Goal: Task Accomplishment & Management: Manage account settings

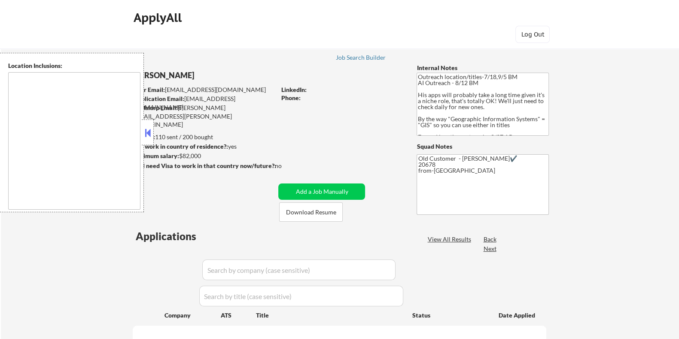
type textarea "Remote [GEOGRAPHIC_DATA] [US_STATE] [GEOGRAPHIC_DATA] [GEOGRAPHIC_DATA] [GEOGRA…"
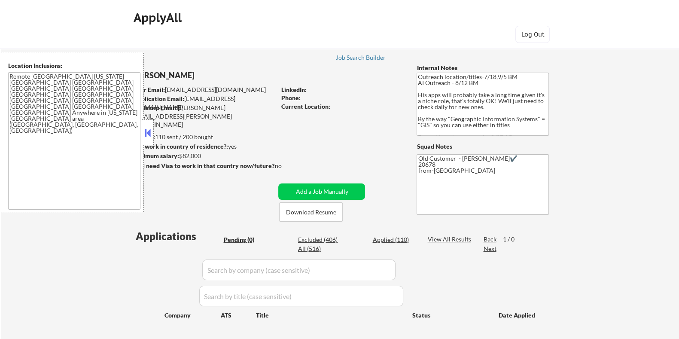
click at [147, 133] on button at bounding box center [147, 132] width 9 height 13
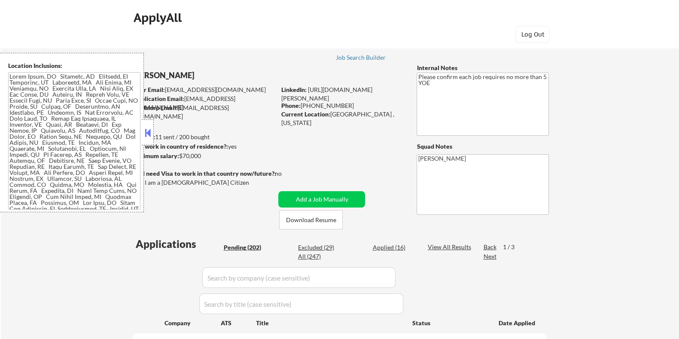
scroll to position [214, 0]
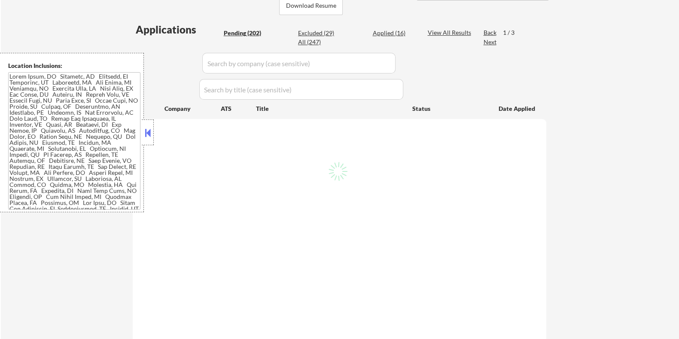
select select ""pending""
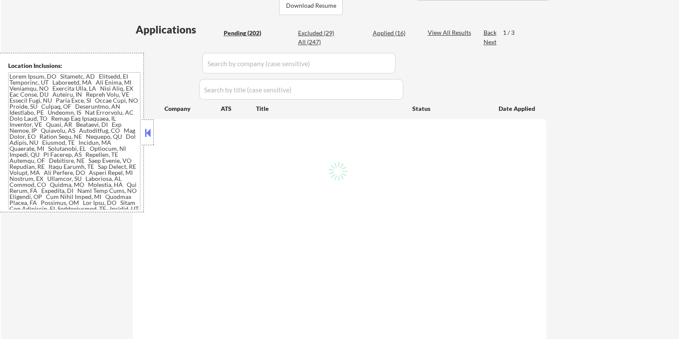
select select ""pending""
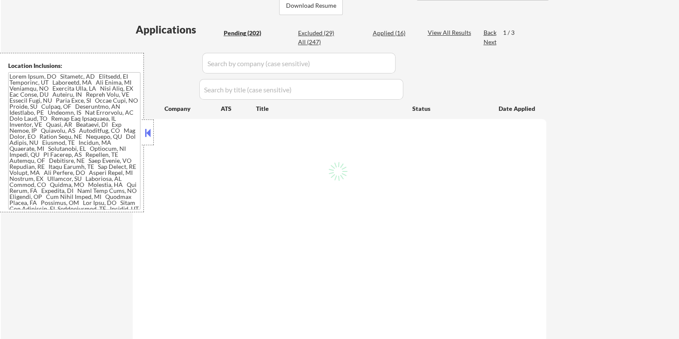
select select ""pending""
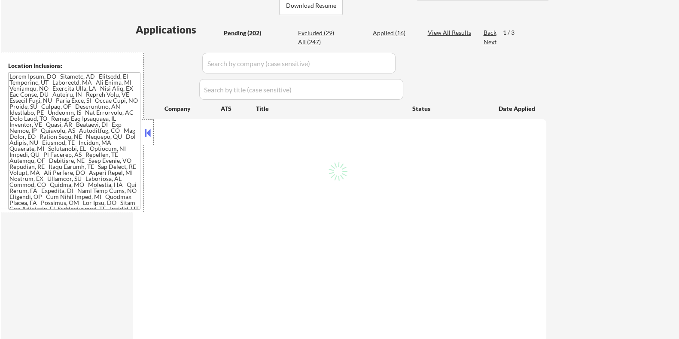
select select ""pending""
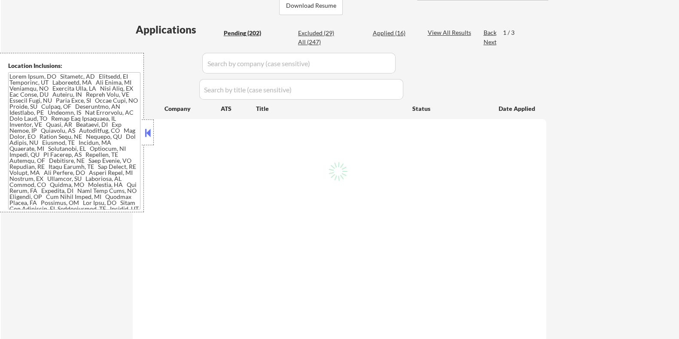
select select ""pending""
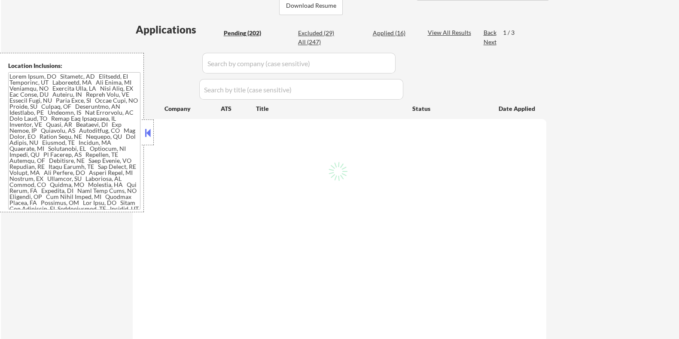
select select ""pending""
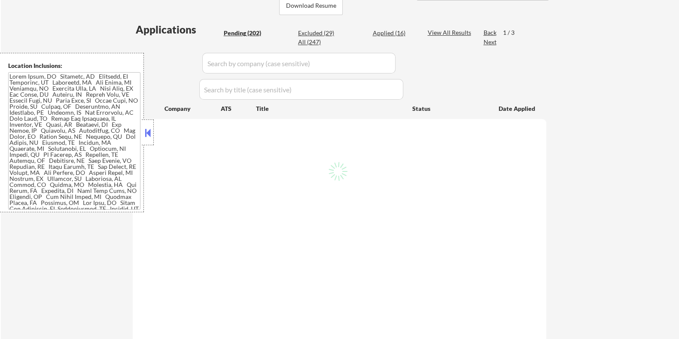
select select ""pending""
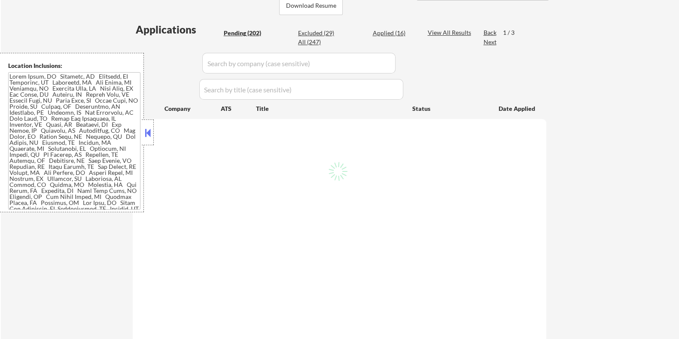
select select ""pending""
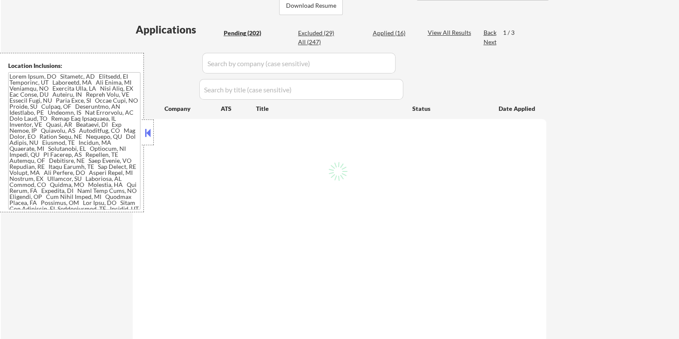
select select ""pending""
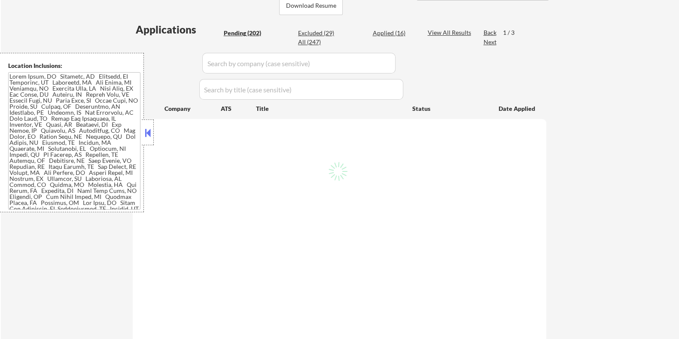
select select ""pending""
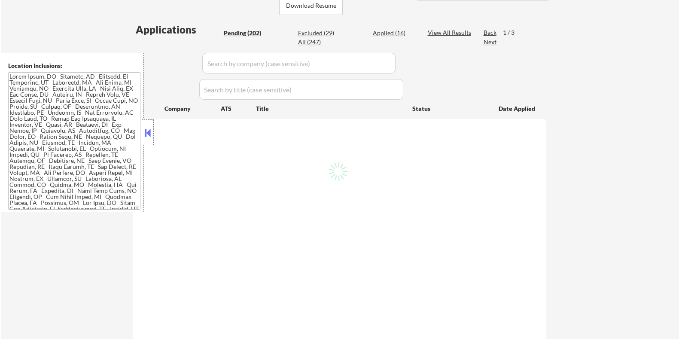
select select ""pending""
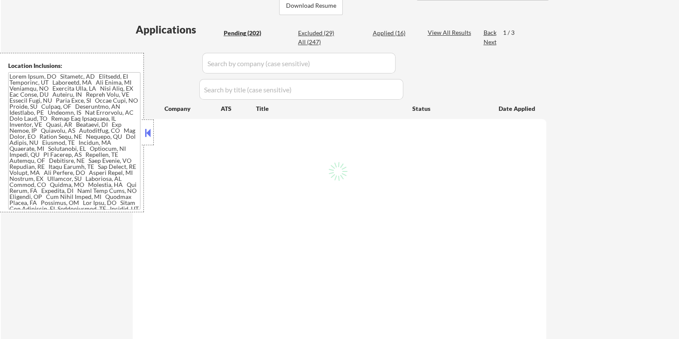
select select ""pending""
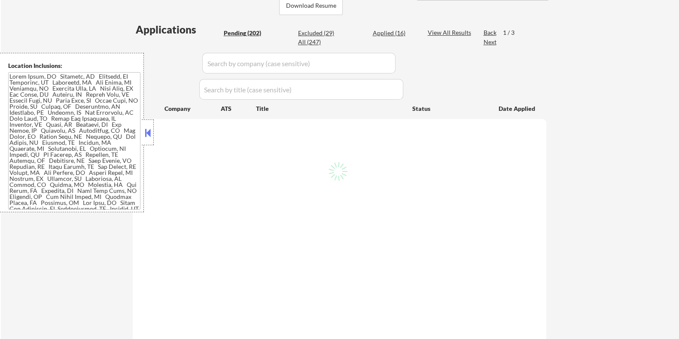
select select ""pending""
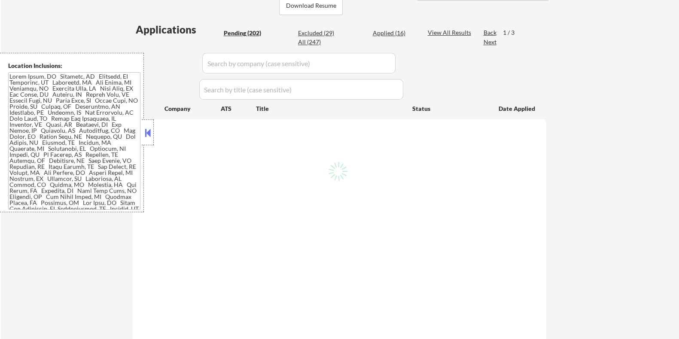
select select ""pending""
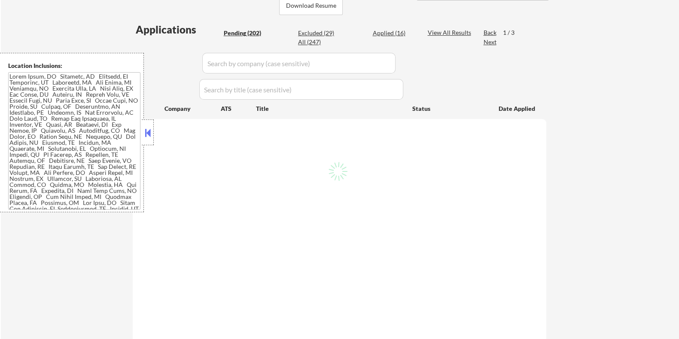
select select ""pending""
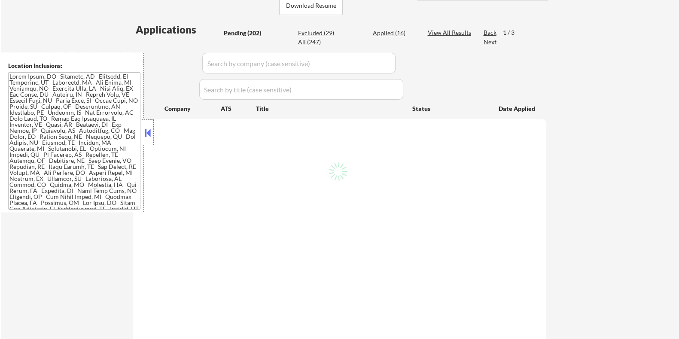
select select ""pending""
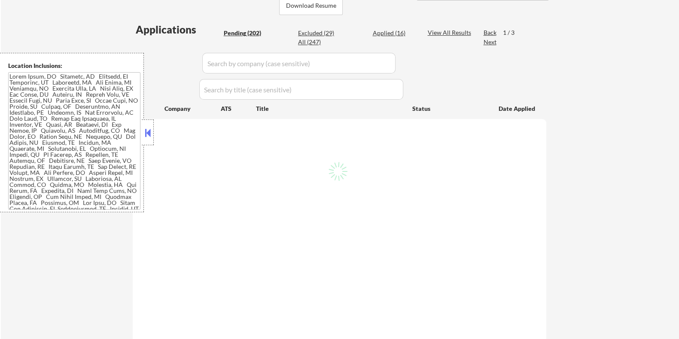
select select ""pending""
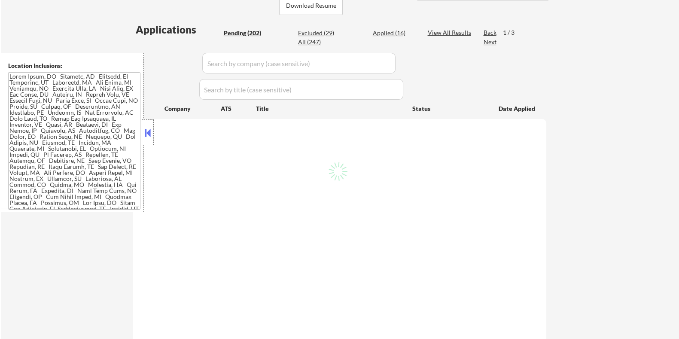
select select ""pending""
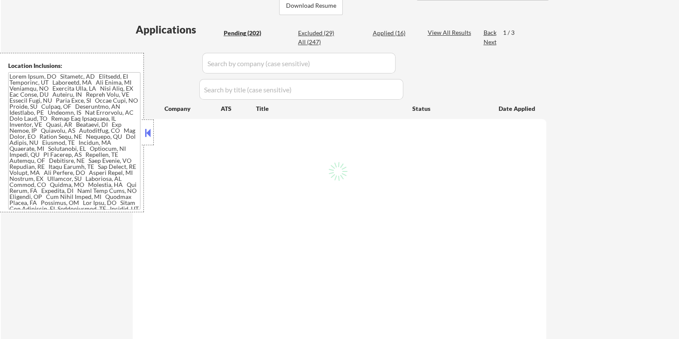
select select ""pending""
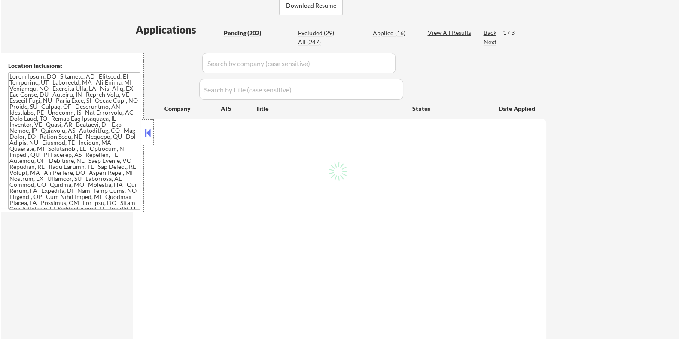
select select ""pending""
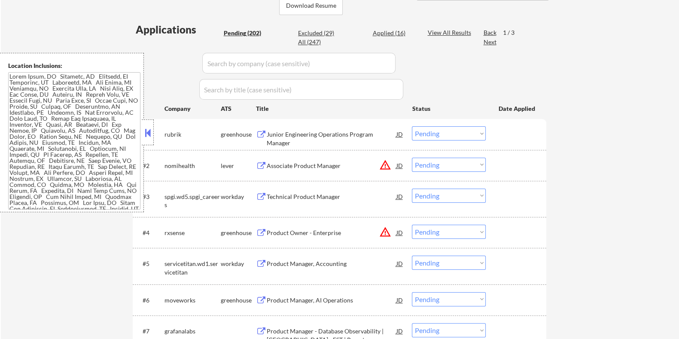
click at [146, 132] on button at bounding box center [147, 132] width 9 height 13
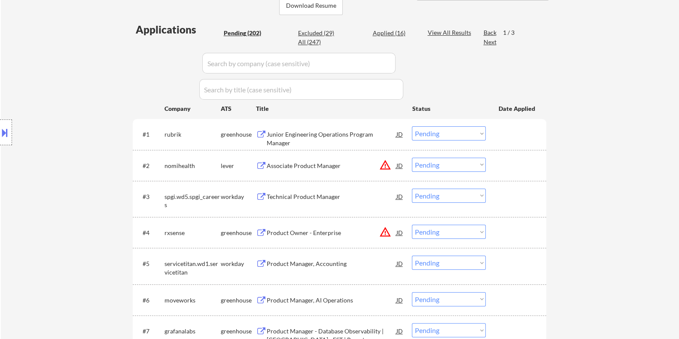
click at [311, 168] on div "Associate Product Manager" at bounding box center [331, 165] width 130 height 9
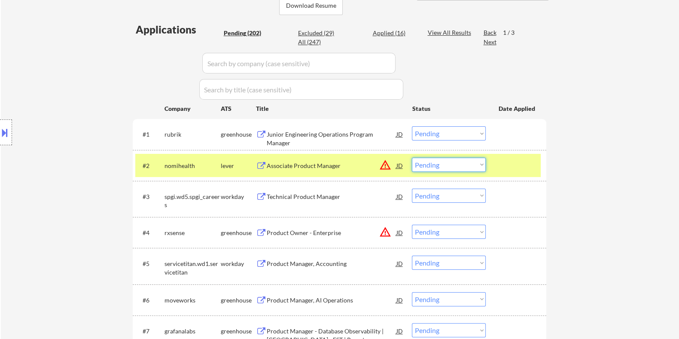
click at [454, 163] on select "Choose an option... Pending Applied Excluded (Questions) Excluded (Expired) Exc…" at bounding box center [449, 165] width 74 height 14
click at [442, 161] on select "Choose an option... Pending Applied Excluded (Questions) Excluded (Expired) Exc…" at bounding box center [449, 165] width 74 height 14
click at [412, 158] on select "Choose an option... Pending Applied Excluded (Questions) Excluded (Expired) Exc…" at bounding box center [449, 165] width 74 height 14
select select ""pending""
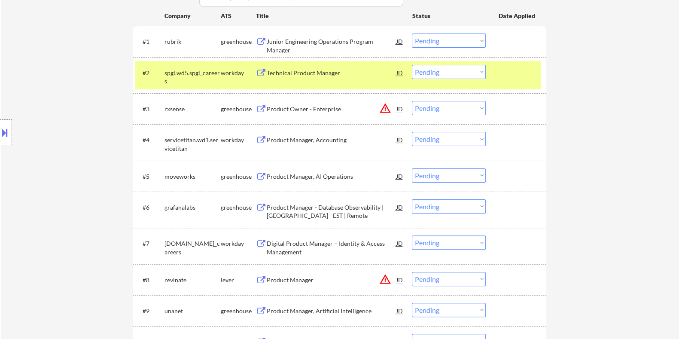
scroll to position [375, 0]
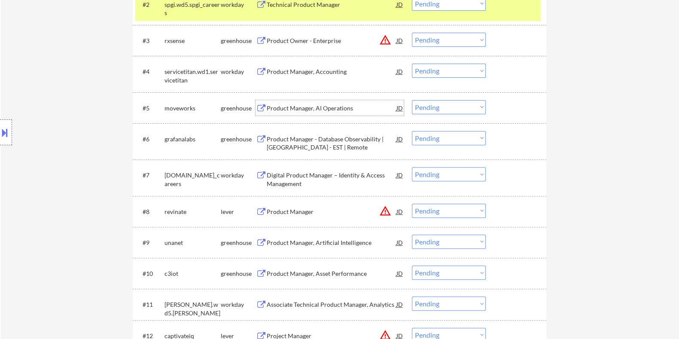
click at [311, 108] on div "Product Manager, AI Operations" at bounding box center [331, 108] width 130 height 9
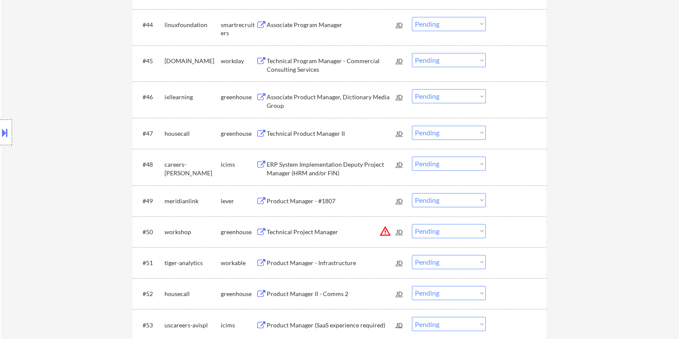
scroll to position [1825, 0]
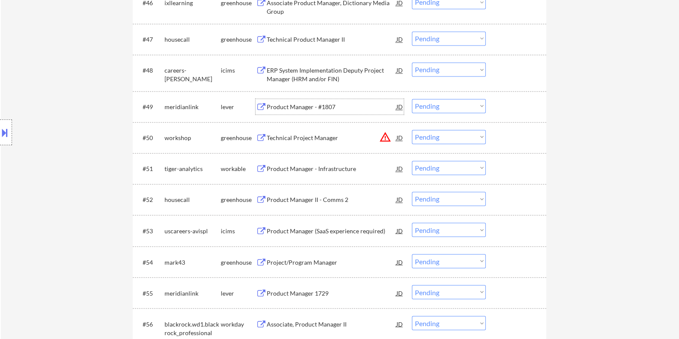
click at [276, 110] on div "Product Manager - #1807" at bounding box center [331, 107] width 130 height 9
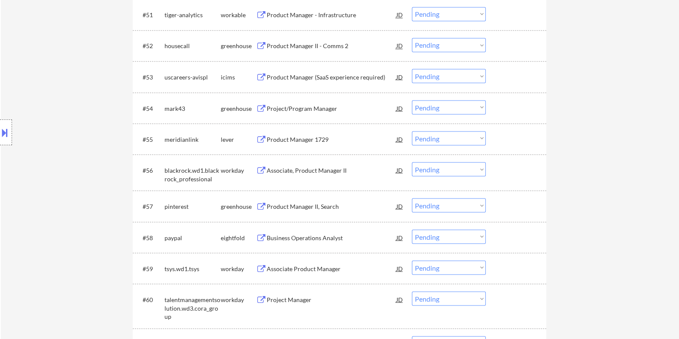
scroll to position [1986, 0]
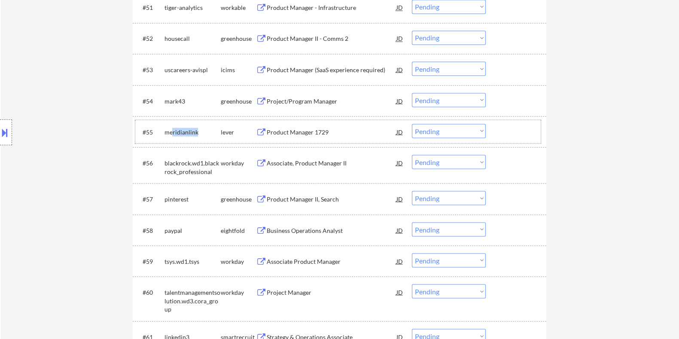
drag, startPoint x: 204, startPoint y: 130, endPoint x: 173, endPoint y: 134, distance: 31.2
click at [173, 134] on div "meridianlink" at bounding box center [192, 132] width 56 height 9
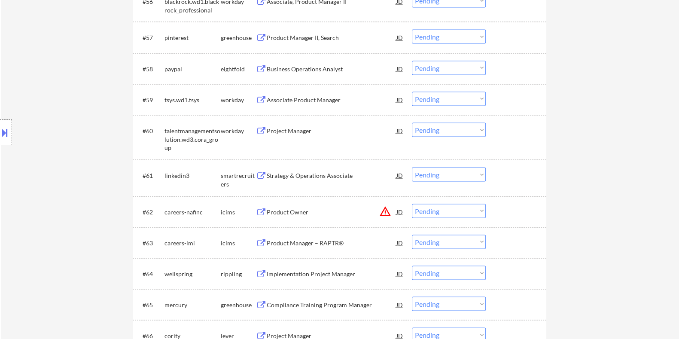
scroll to position [2309, 0]
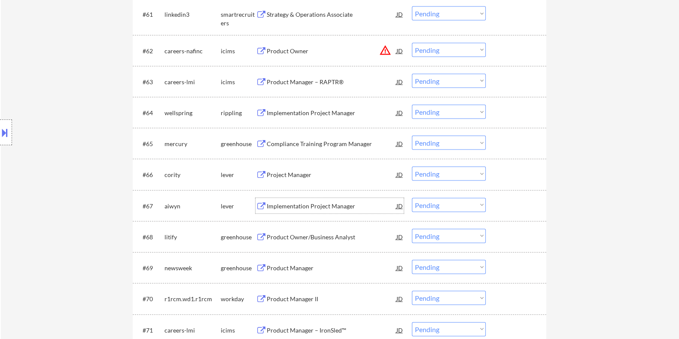
click at [327, 206] on div "Implementation Project Manager" at bounding box center [331, 206] width 130 height 9
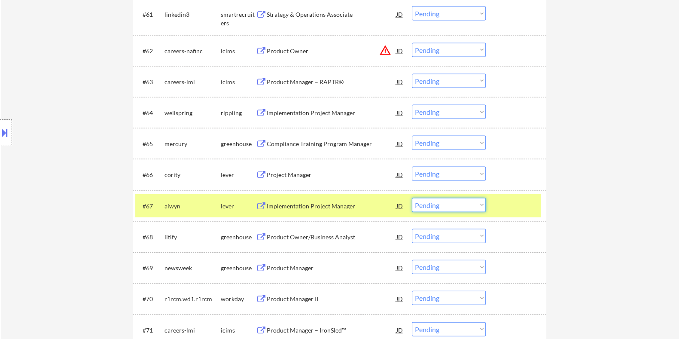
click at [434, 205] on select "Choose an option... Pending Applied Excluded (Questions) Excluded (Expired) Exc…" at bounding box center [449, 205] width 74 height 14
click at [412, 198] on select "Choose an option... Pending Applied Excluded (Questions) Excluded (Expired) Exc…" at bounding box center [449, 205] width 74 height 14
select select ""pending""
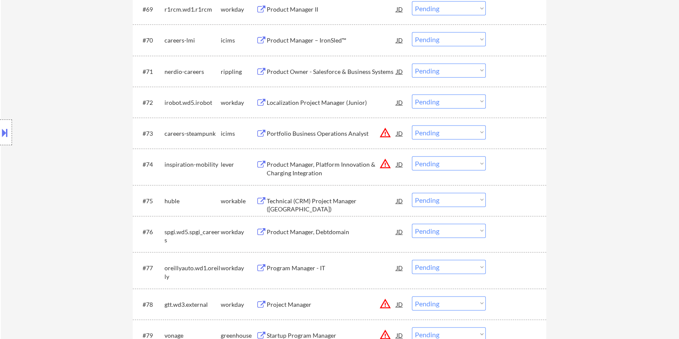
scroll to position [2577, 0]
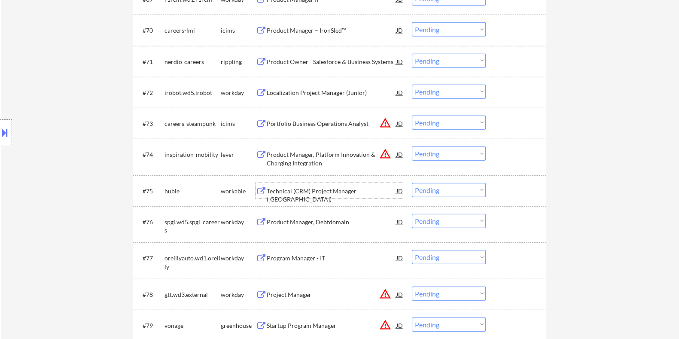
click at [331, 189] on div "Technical (CRM) Project Manager (USA)" at bounding box center [331, 195] width 130 height 17
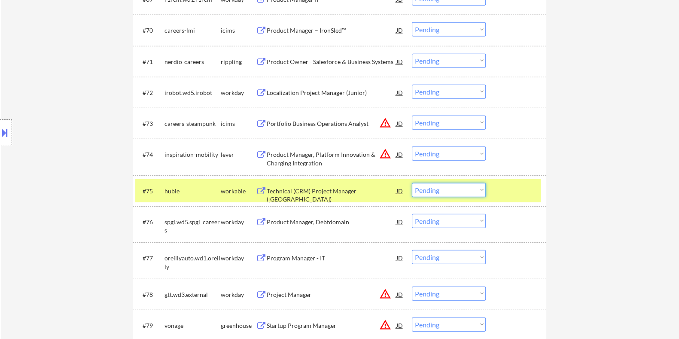
click at [466, 193] on select "Choose an option... Pending Applied Excluded (Questions) Excluded (Expired) Exc…" at bounding box center [449, 190] width 74 height 14
click at [412, 183] on select "Choose an option... Pending Applied Excluded (Questions) Excluded (Expired) Exc…" at bounding box center [449, 190] width 74 height 14
select select ""pending""
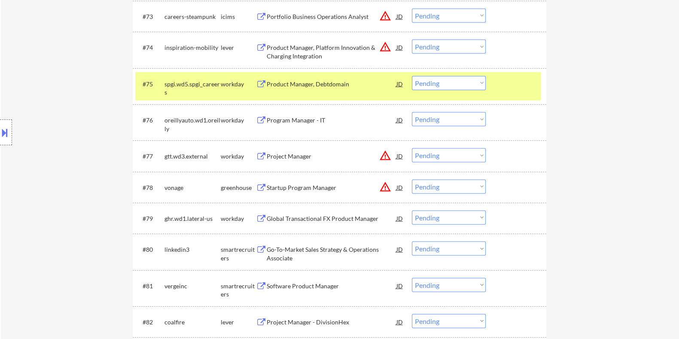
scroll to position [2791, 0]
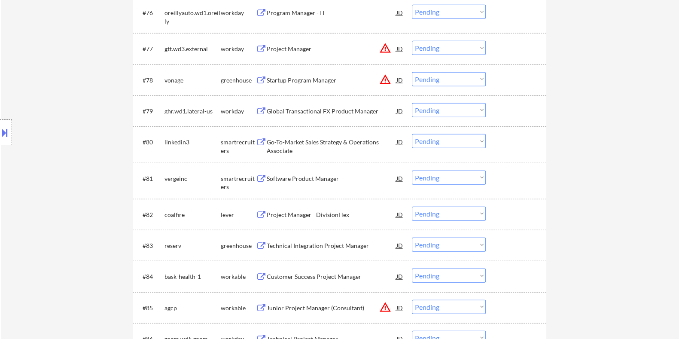
click at [305, 213] on div "Project Manager - DivisionHex" at bounding box center [331, 214] width 130 height 9
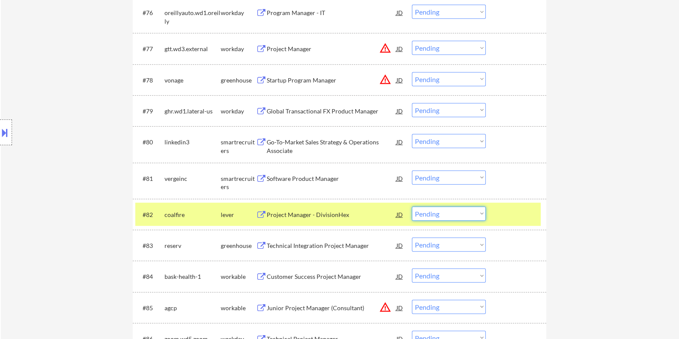
click at [456, 216] on select "Choose an option... Pending Applied Excluded (Questions) Excluded (Expired) Exc…" at bounding box center [449, 214] width 74 height 14
click at [412, 207] on select "Choose an option... Pending Applied Excluded (Questions) Excluded (Expired) Exc…" at bounding box center [449, 214] width 74 height 14
select select ""pending""
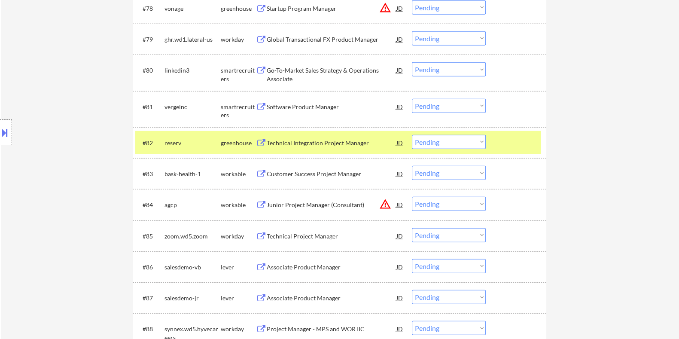
scroll to position [2899, 0]
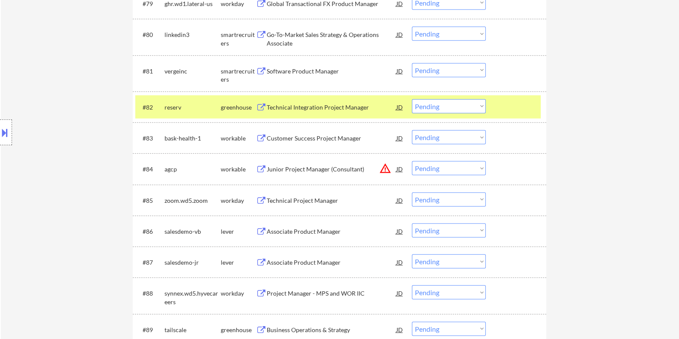
click at [292, 230] on div "Associate Product Manager" at bounding box center [331, 231] width 130 height 9
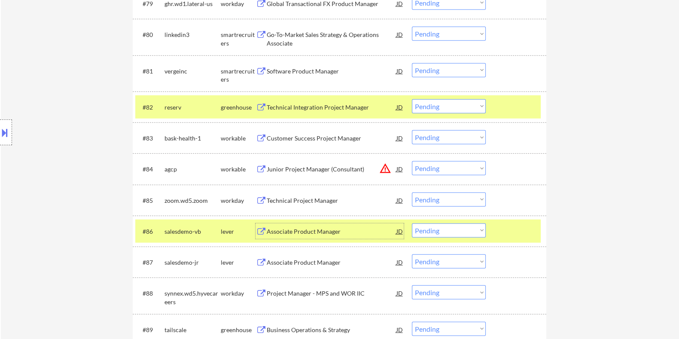
click at [464, 230] on select "Choose an option... Pending Applied Excluded (Questions) Excluded (Expired) Exc…" at bounding box center [449, 230] width 74 height 14
click at [412, 223] on select "Choose an option... Pending Applied Excluded (Questions) Excluded (Expired) Exc…" at bounding box center [449, 230] width 74 height 14
select select ""pending""
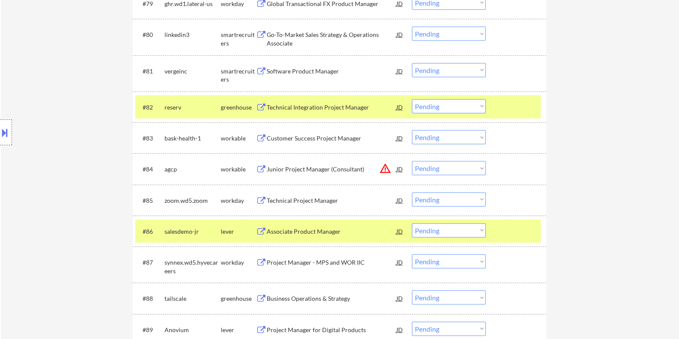
click at [307, 233] on div "Associate Product Manager" at bounding box center [331, 231] width 130 height 9
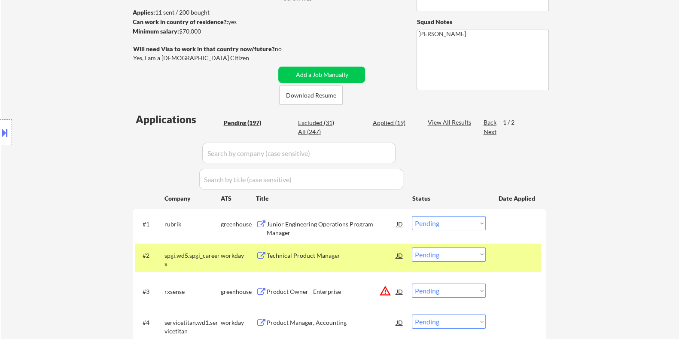
scroll to position [0, 0]
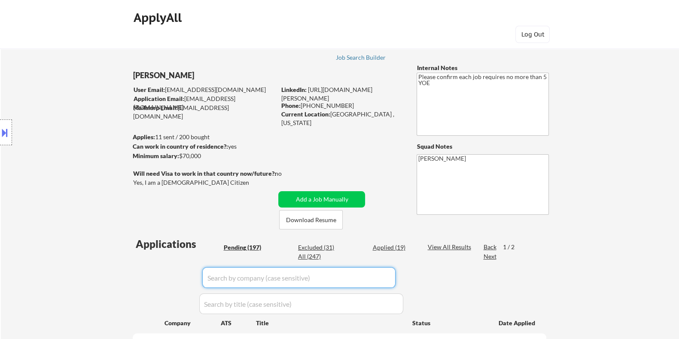
click at [234, 284] on input "input" at bounding box center [298, 277] width 193 height 21
paste input "salesdemo-jr"
type input "salesdemo-jr"
click at [397, 246] on div "Applied (19)" at bounding box center [393, 247] width 43 height 9
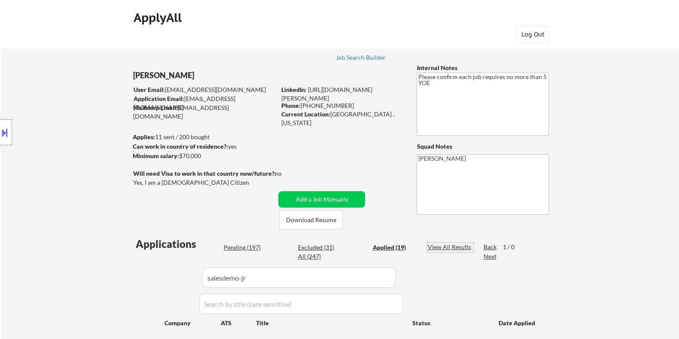
click at [441, 246] on div "View All Results" at bounding box center [450, 247] width 46 height 9
click at [320, 282] on input "input" at bounding box center [298, 277] width 193 height 21
click at [445, 246] on div "Paginate Results" at bounding box center [450, 247] width 46 height 9
click at [361, 277] on input "input" at bounding box center [298, 277] width 193 height 21
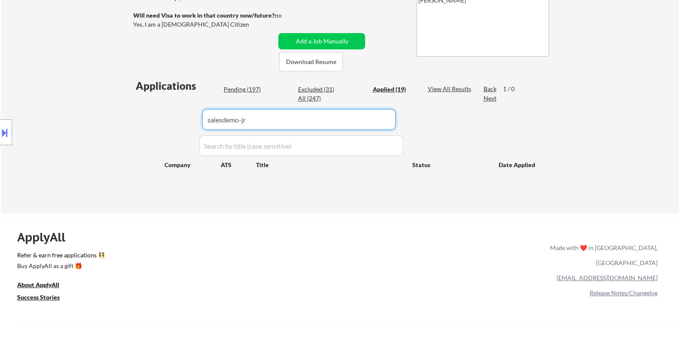
scroll to position [161, 0]
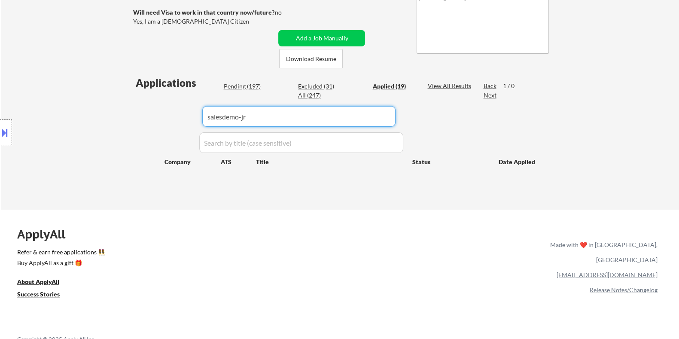
click at [304, 127] on div "Applications Pending (197) Excluded (31) Applied (19) All (247) View All Result…" at bounding box center [340, 135] width 414 height 118
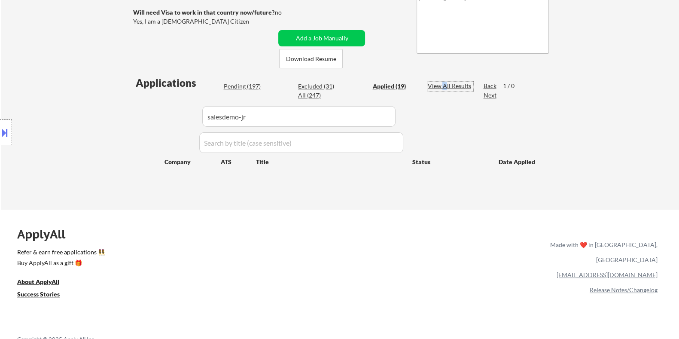
click at [445, 82] on div "View All Results" at bounding box center [450, 86] width 46 height 9
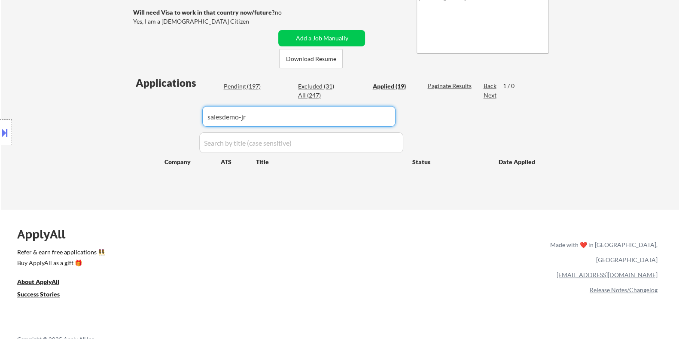
click at [331, 114] on input "input" at bounding box center [298, 116] width 193 height 21
click at [459, 82] on div "Paginate Results" at bounding box center [450, 86] width 46 height 9
drag, startPoint x: 283, startPoint y: 123, endPoint x: 120, endPoint y: 122, distance: 163.2
click at [120, 122] on body "← Return to /applysquad Mailslurp Inbox Job Search Builder Rana Elbakkay User E…" at bounding box center [339, 8] width 679 height 339
select select ""applied""
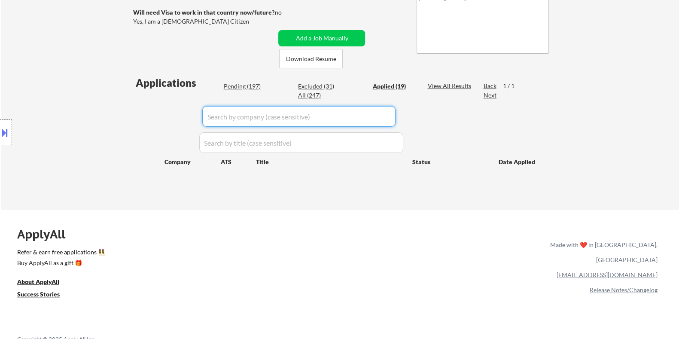
select select ""applied""
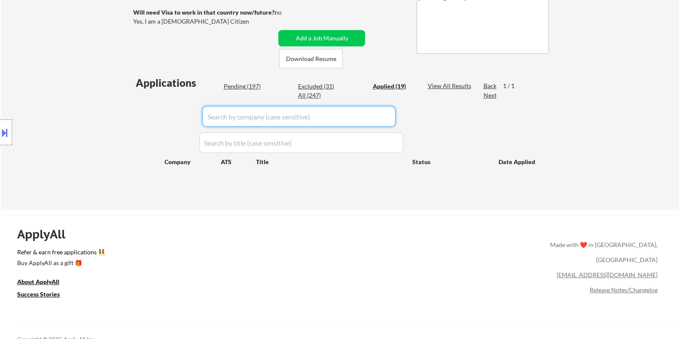
select select ""applied""
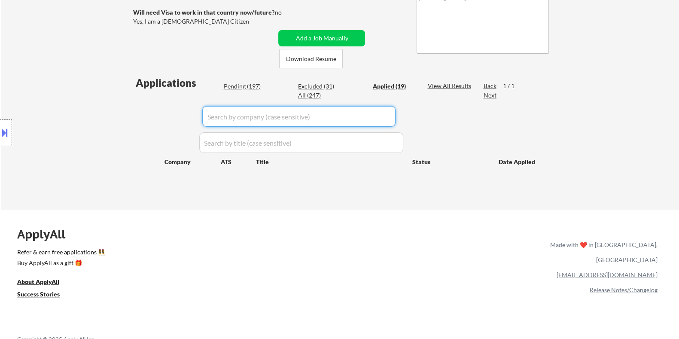
select select ""applied""
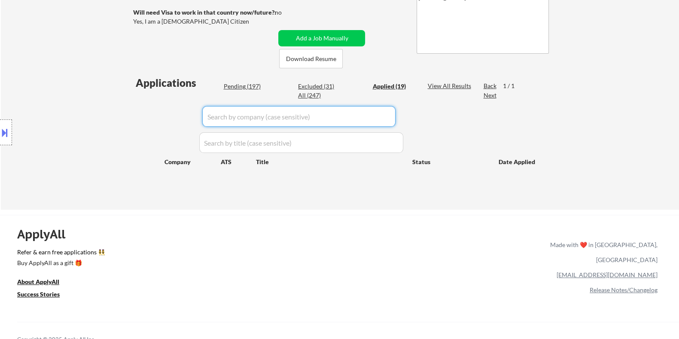
select select ""applied""
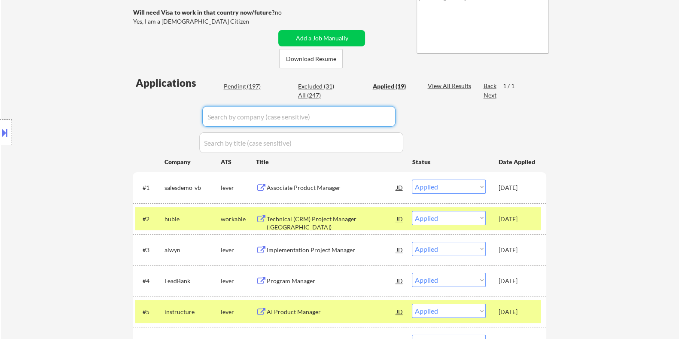
click at [250, 119] on input "input" at bounding box center [298, 116] width 193 height 21
paste input "salesdemo-jr"
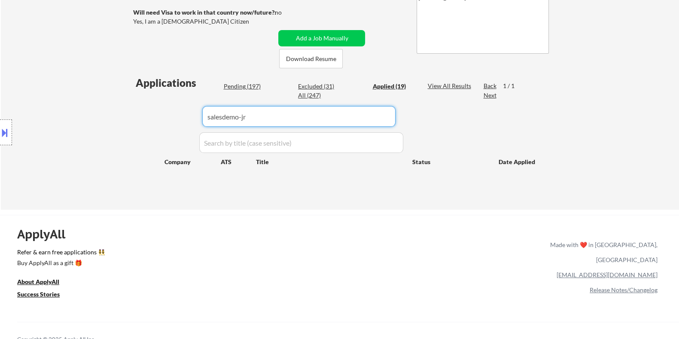
type input "salesdemo-jr"
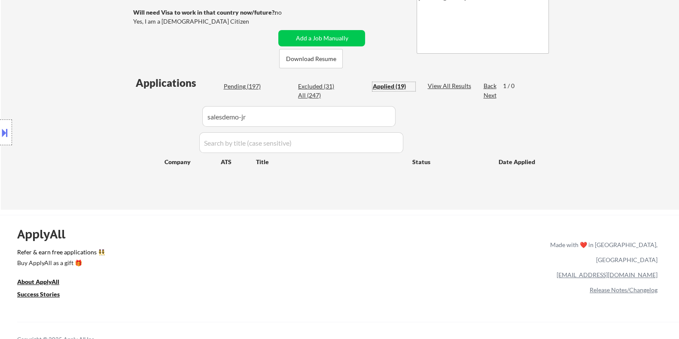
click at [391, 86] on div "Applied (19)" at bounding box center [393, 86] width 43 height 9
click at [386, 88] on div "Applied (19)" at bounding box center [393, 86] width 43 height 9
click at [386, 83] on div "Applied (19)" at bounding box center [393, 86] width 43 height 9
click at [384, 86] on div "Applied (19)" at bounding box center [393, 86] width 43 height 9
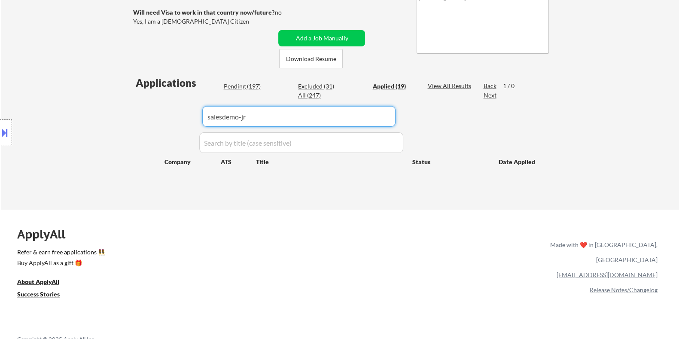
drag, startPoint x: 296, startPoint y: 108, endPoint x: 122, endPoint y: 136, distance: 177.0
click at [122, 136] on body "← Return to /applysquad Mailslurp Inbox Job Search Builder Rana Elbakkay User E…" at bounding box center [339, 8] width 679 height 339
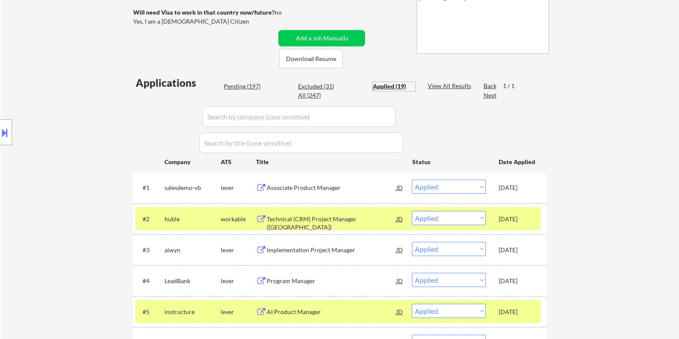
click at [385, 85] on div "Applied (19)" at bounding box center [393, 86] width 43 height 9
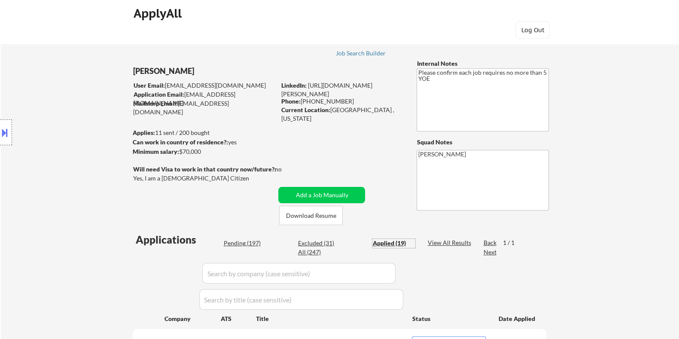
scroll to position [0, 0]
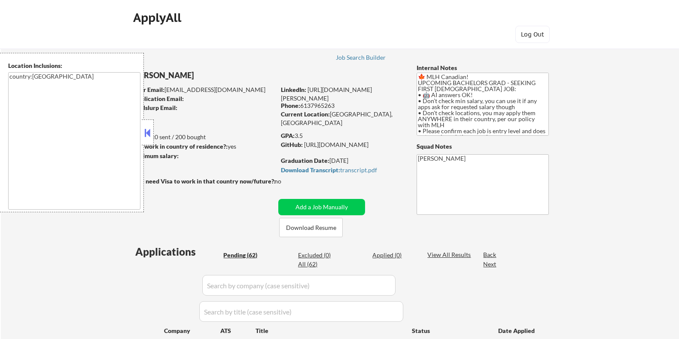
select select ""pending""
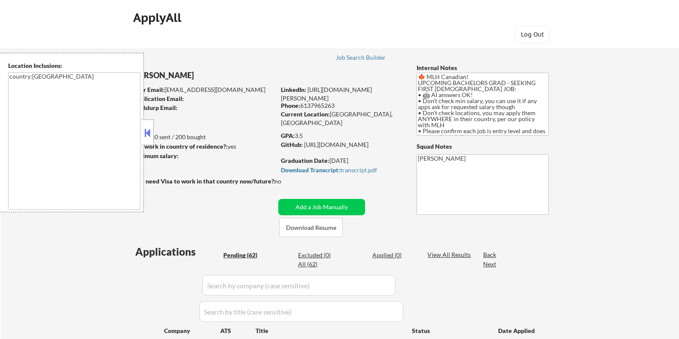
select select ""pending""
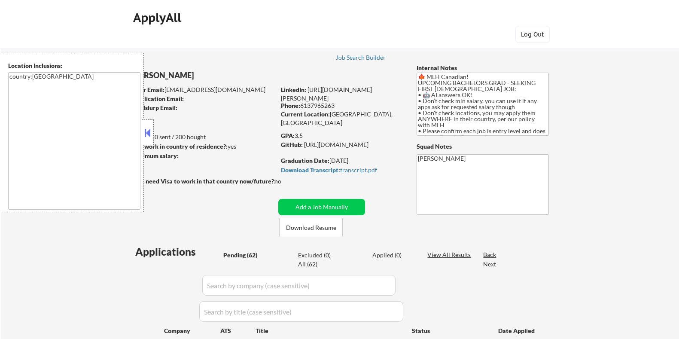
select select ""pending""
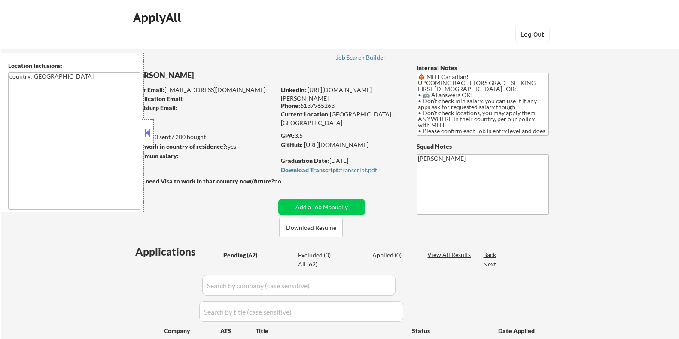
select select ""pending""
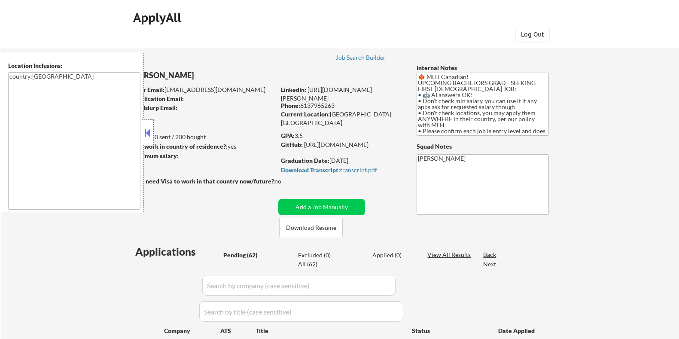
select select ""pending""
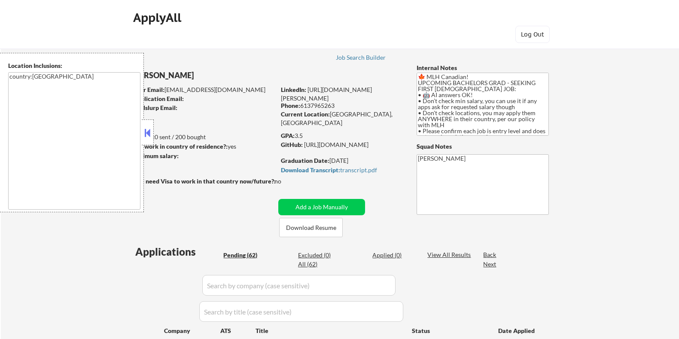
select select ""pending""
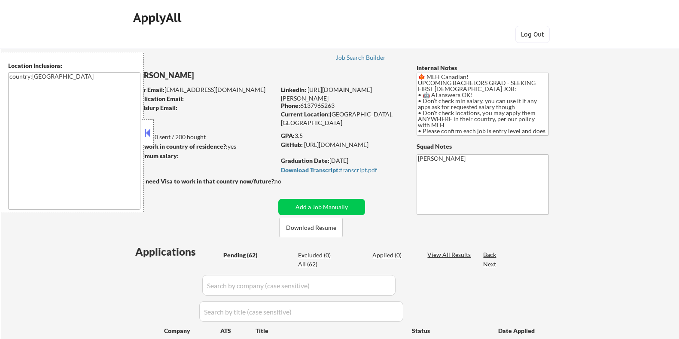
select select ""pending""
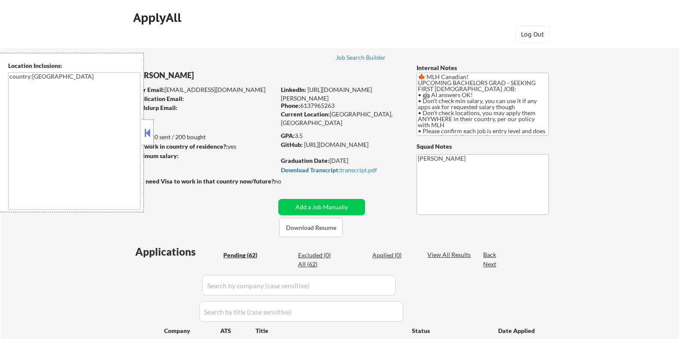
select select ""pending""
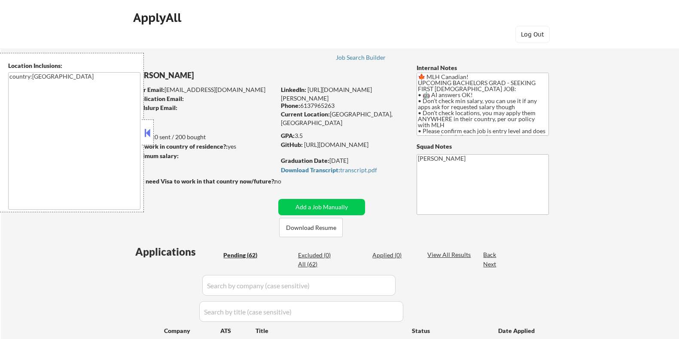
select select ""pending""
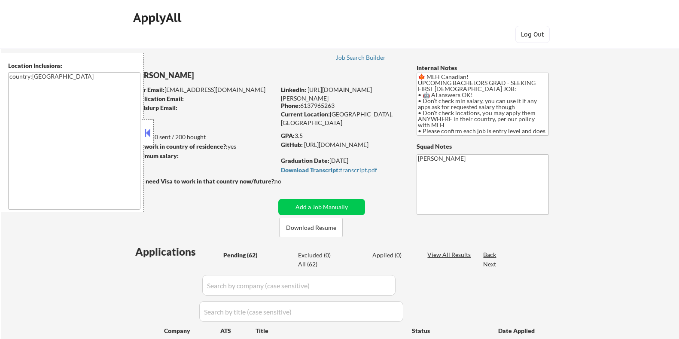
select select ""pending""
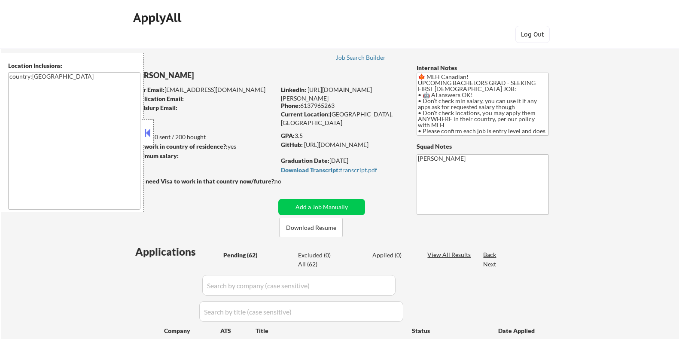
select select ""pending""
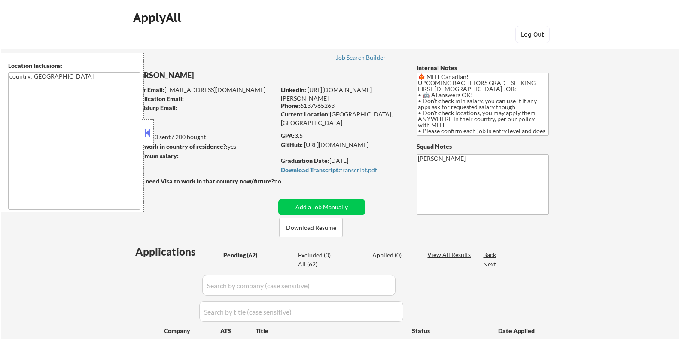
select select ""pending""
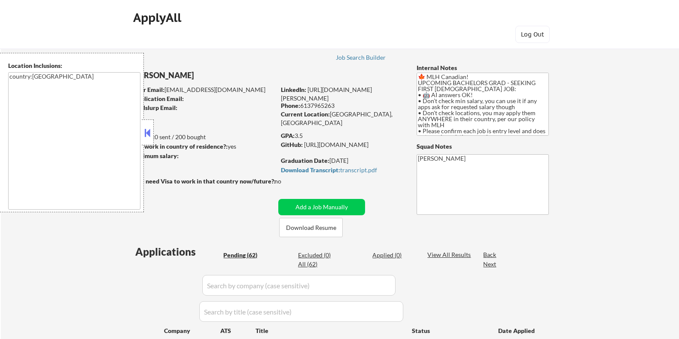
select select ""pending""
drag, startPoint x: 0, startPoint y: 0, endPoint x: 149, endPoint y: 132, distance: 199.0
click at [149, 132] on button at bounding box center [147, 132] width 9 height 13
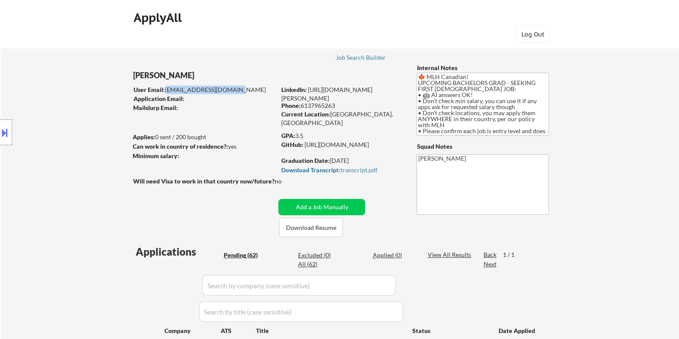
drag, startPoint x: 231, startPoint y: 90, endPoint x: 165, endPoint y: 88, distance: 66.2
click at [165, 88] on div "User Email: ishar.ghuras@gmail.com" at bounding box center [204, 89] width 142 height 9
copy div "ishar.ghuras@gmail.com"
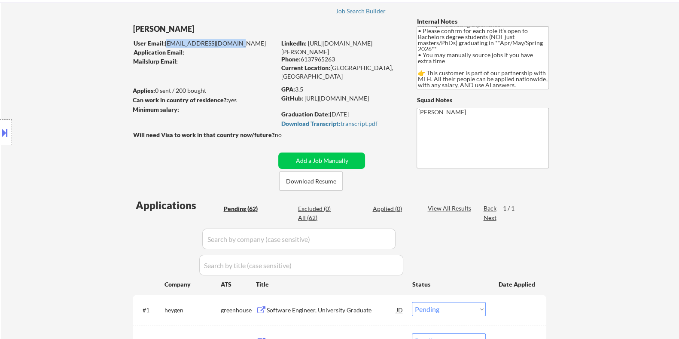
scroll to position [53, 0]
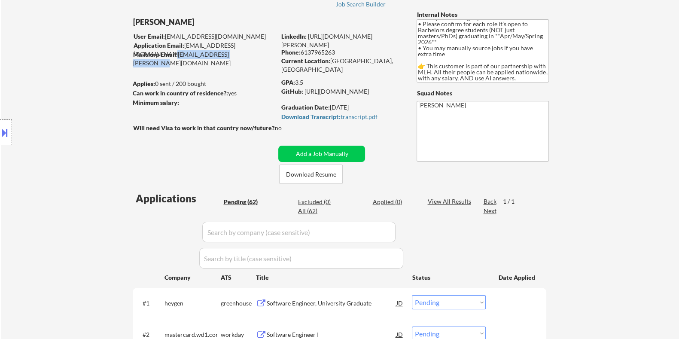
drag, startPoint x: 247, startPoint y: 57, endPoint x: 177, endPoint y: 56, distance: 70.4
click at [177, 56] on div "Mailslurp Email: ishar.ghura@mailflux.com" at bounding box center [204, 58] width 143 height 17
copy div "ishar.ghura@mailflux.com"
click at [353, 115] on div "Download Transcript: transcript.pdf" at bounding box center [340, 117] width 119 height 6
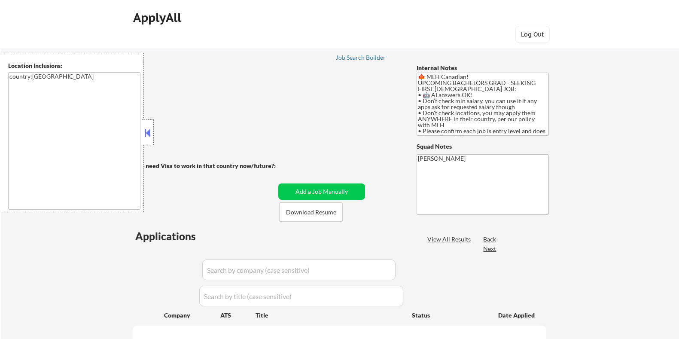
scroll to position [88, 0]
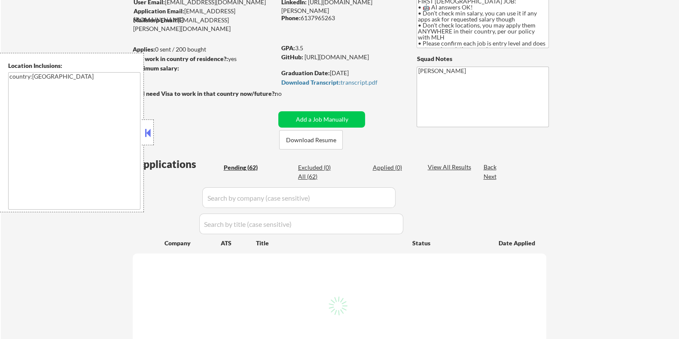
select select ""pending""
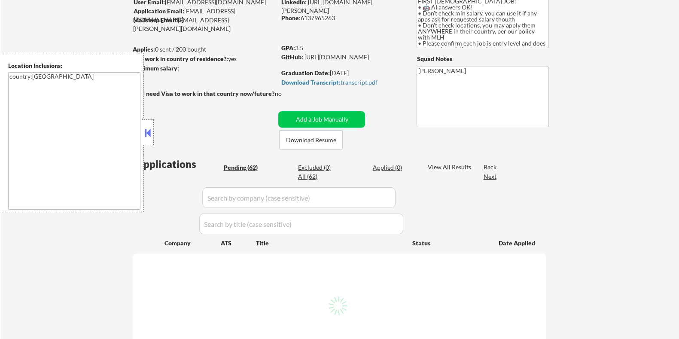
select select ""pending""
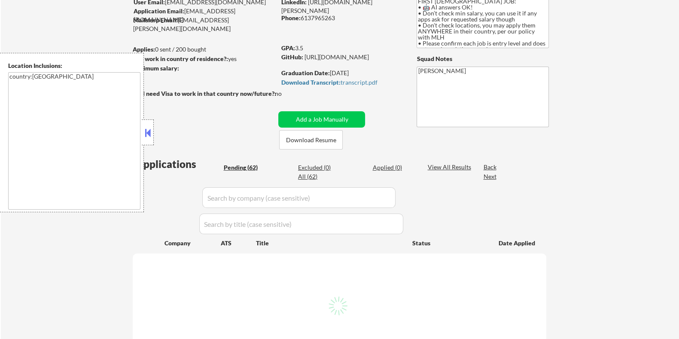
select select ""pending""
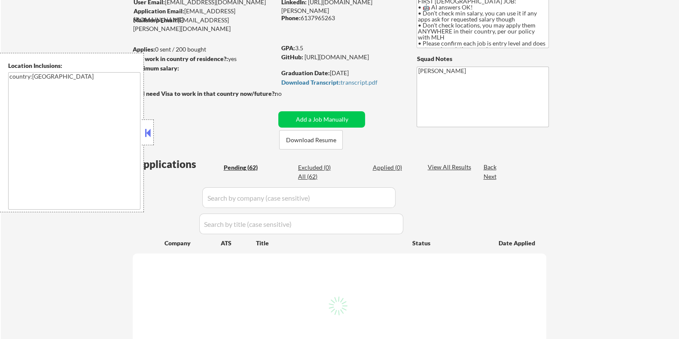
select select ""pending""
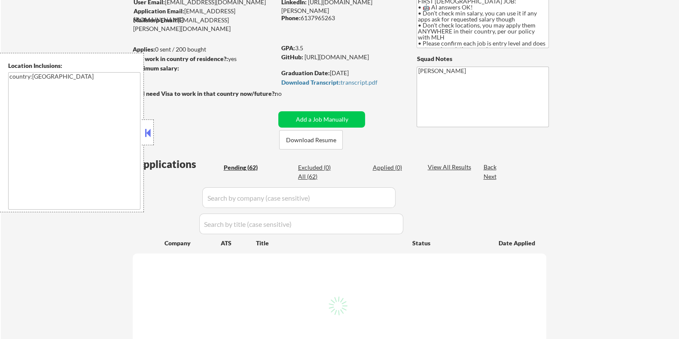
select select ""pending""
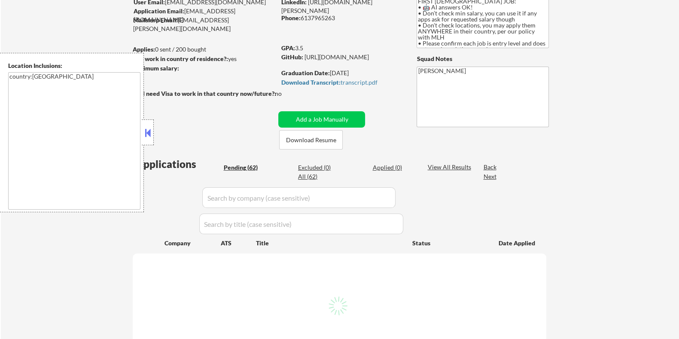
select select ""pending""
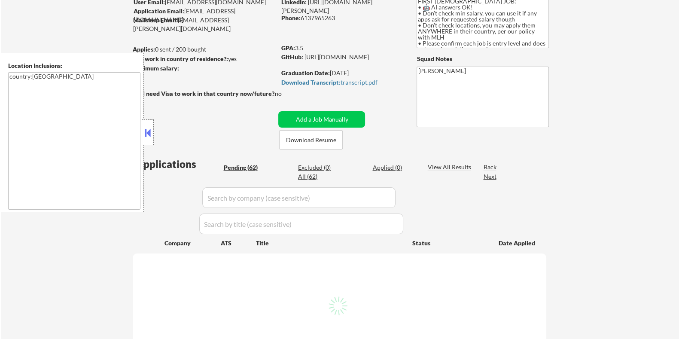
select select ""pending""
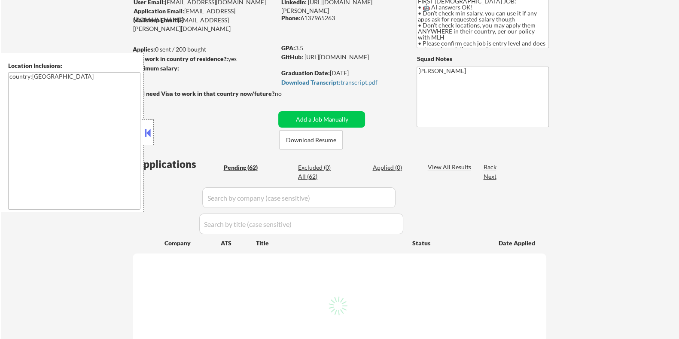
select select ""pending""
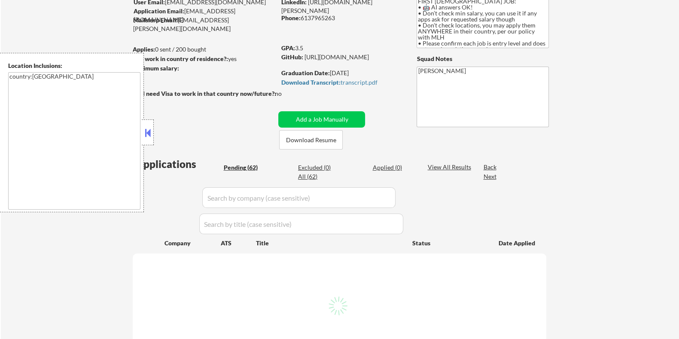
select select ""pending""
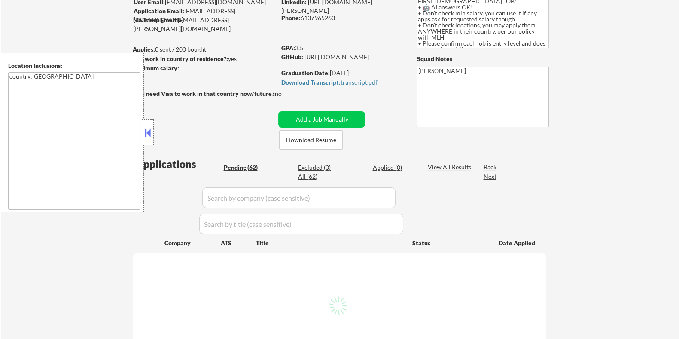
select select ""pending""
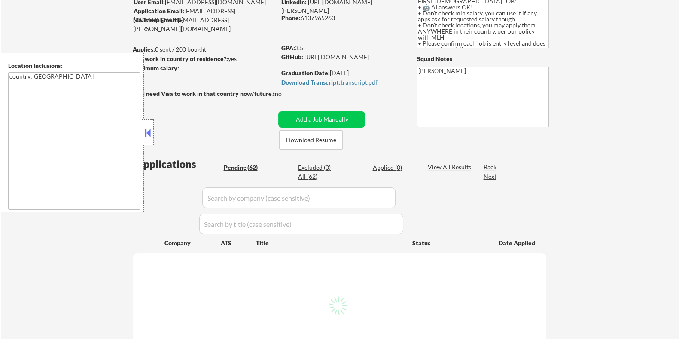
select select ""pending""
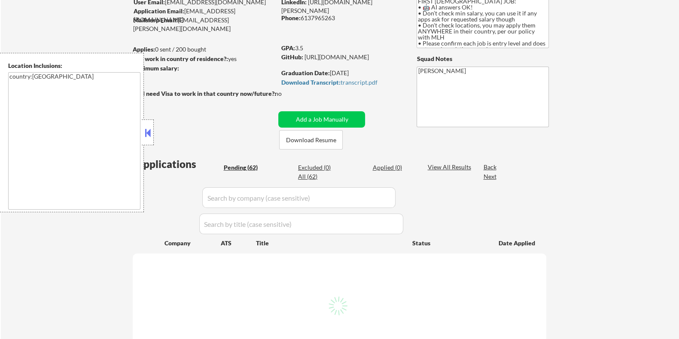
select select ""pending""
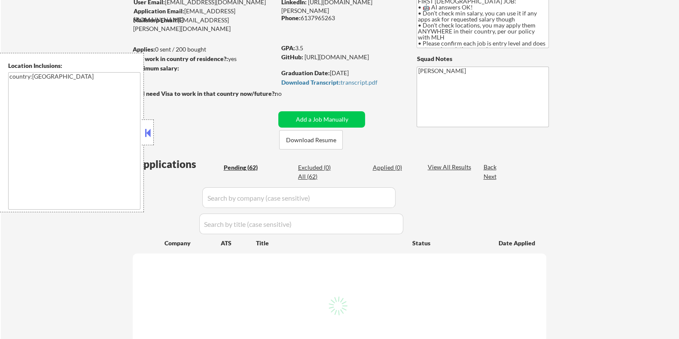
select select ""pending""
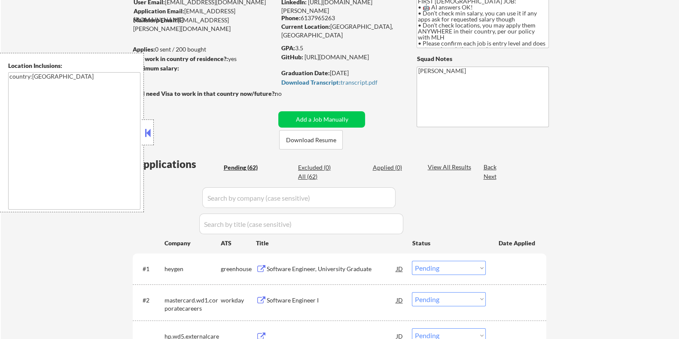
scroll to position [53, 0]
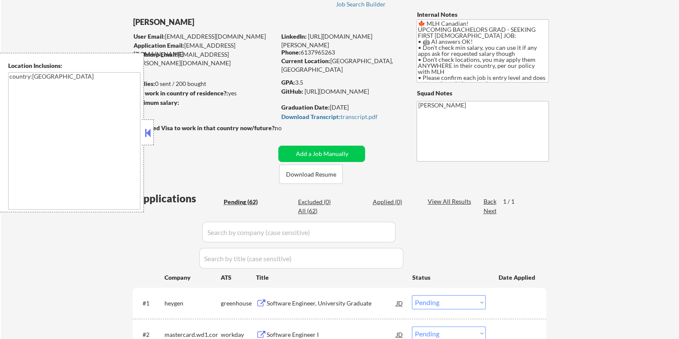
click at [145, 134] on button at bounding box center [147, 132] width 9 height 13
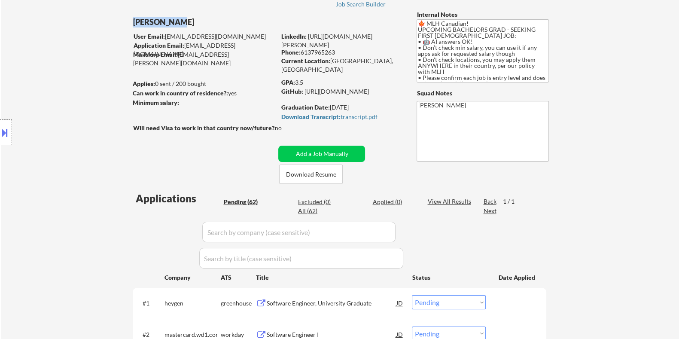
drag, startPoint x: 180, startPoint y: 22, endPoint x: 131, endPoint y: 21, distance: 49.4
copy div "Ishar Ghura"
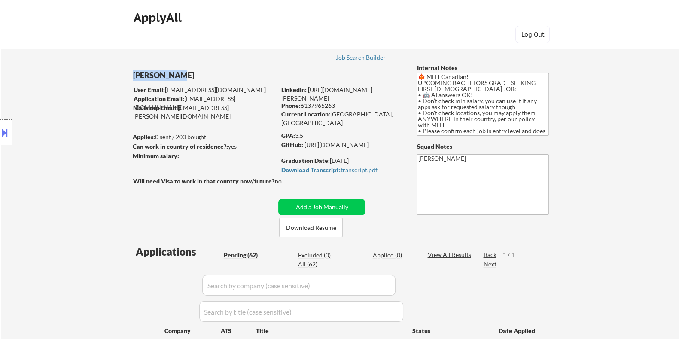
click at [6, 132] on button at bounding box center [4, 132] width 9 height 14
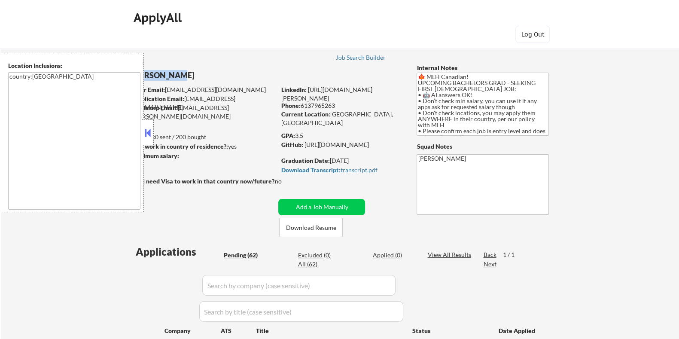
click at [148, 131] on button at bounding box center [147, 132] width 9 height 13
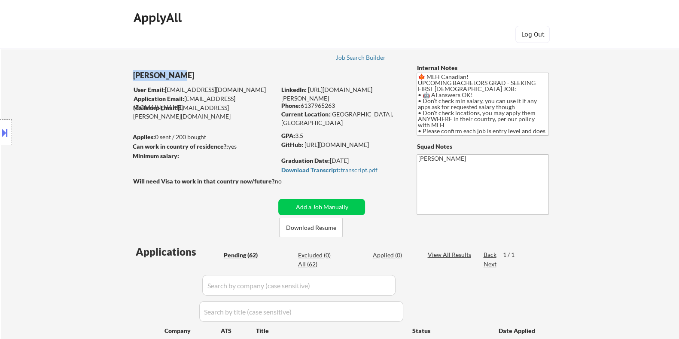
copy div "Ishar Ghura"
click at [308, 226] on button "Download Resume" at bounding box center [311, 227] width 64 height 19
click at [354, 169] on div "Download Transcript: transcript.pdf" at bounding box center [340, 170] width 119 height 6
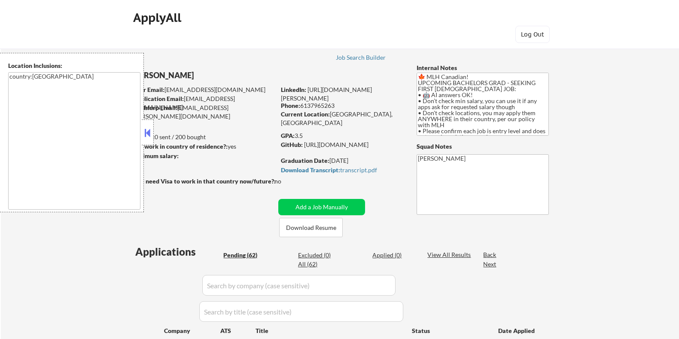
select select ""pending""
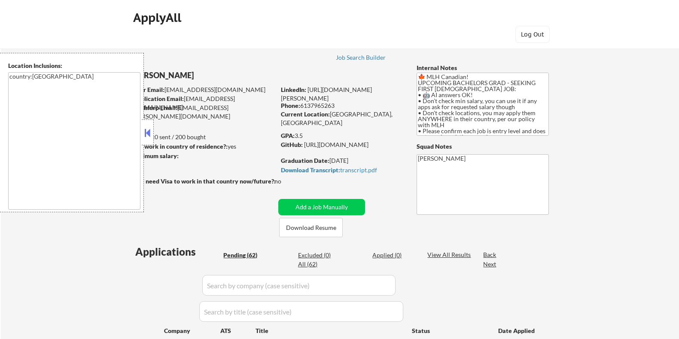
select select ""pending""
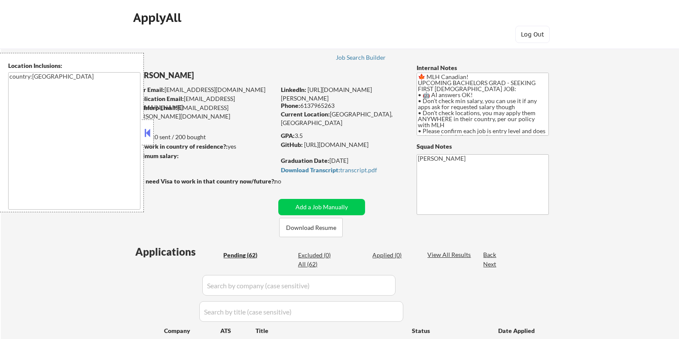
select select ""pending""
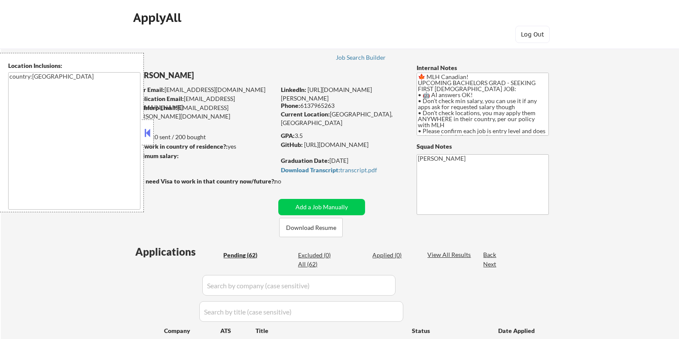
select select ""pending""
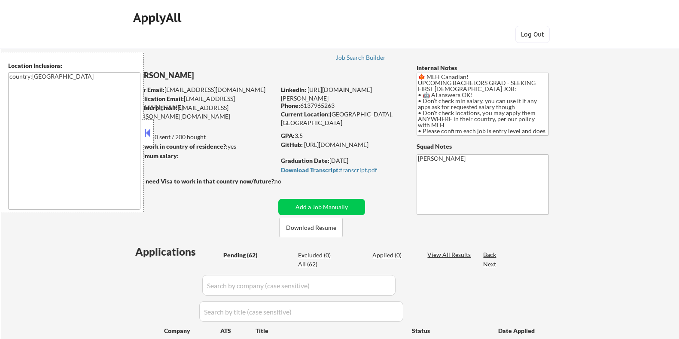
select select ""pending""
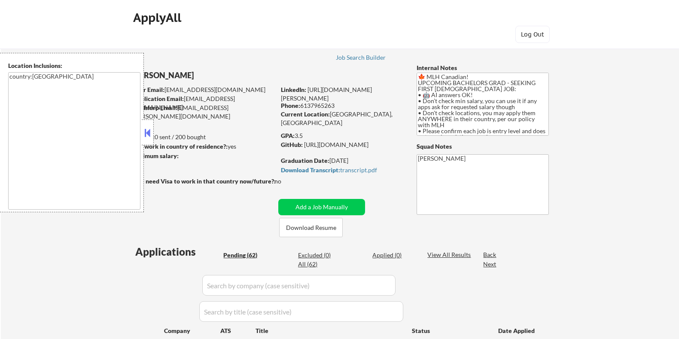
select select ""pending""
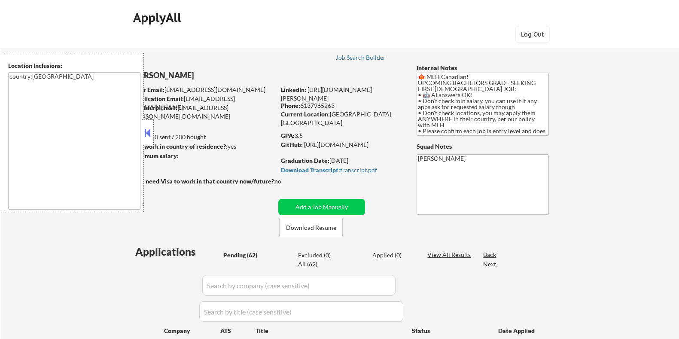
select select ""pending""
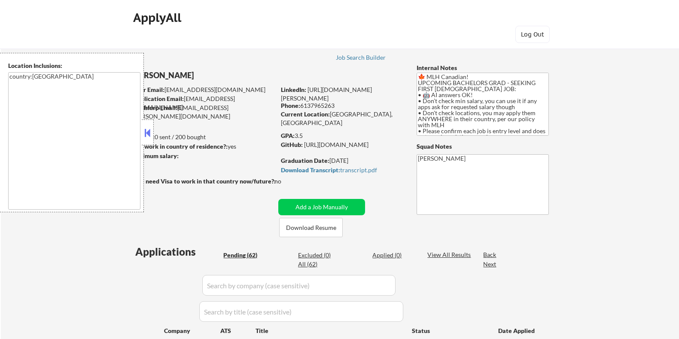
select select ""pending""
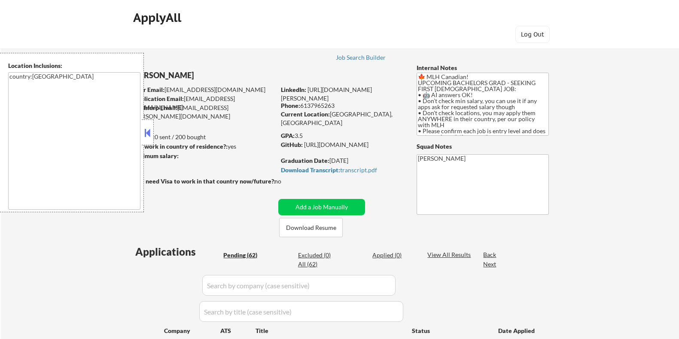
select select ""pending""
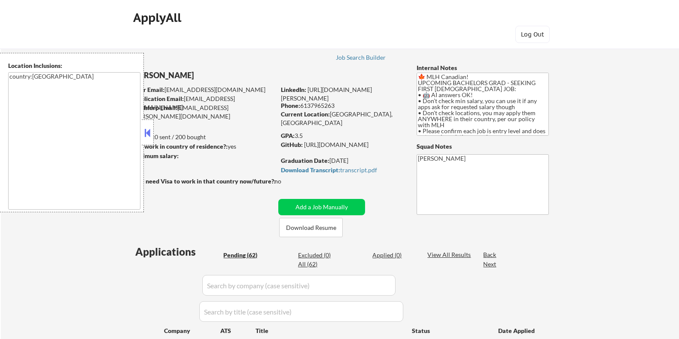
select select ""pending""
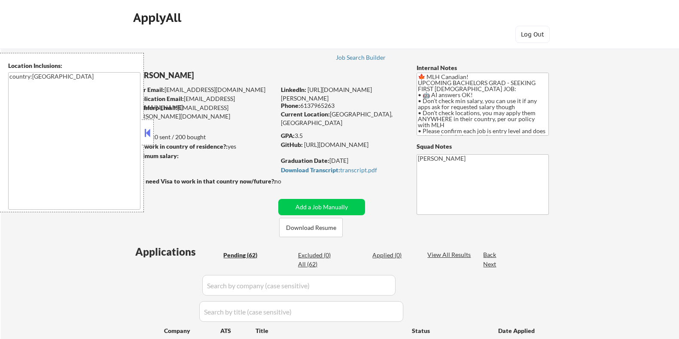
select select ""pending""
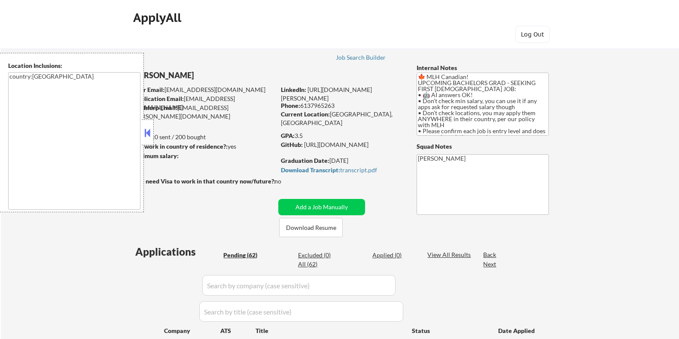
select select ""pending""
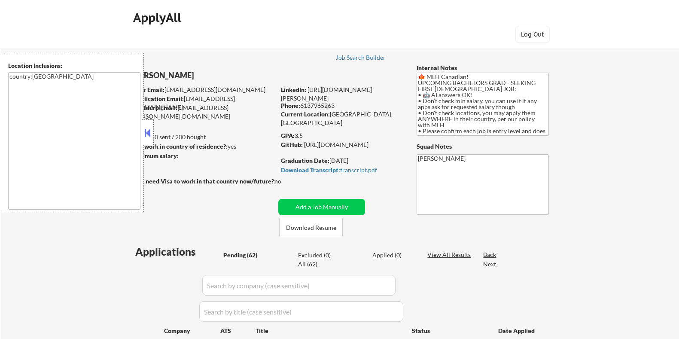
select select ""pending""
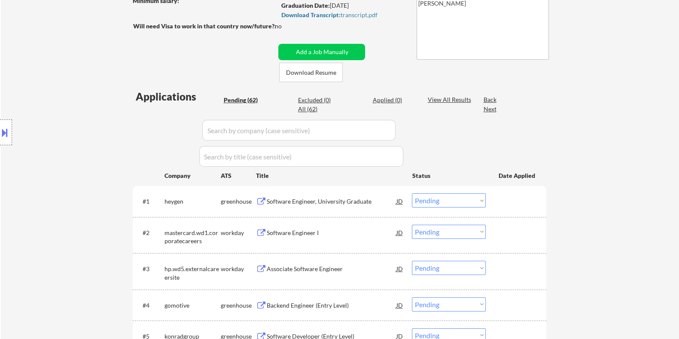
scroll to position [161, 0]
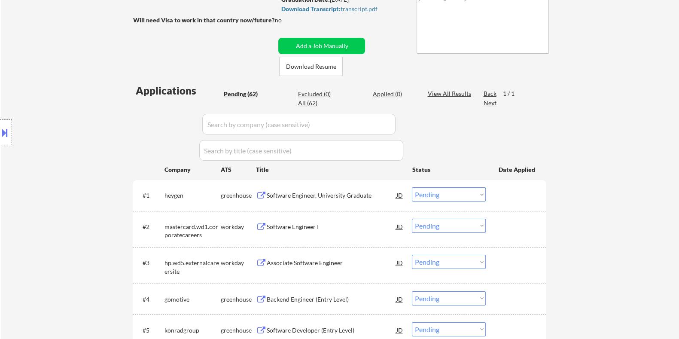
click at [313, 197] on div "Software Engineer, University Graduate" at bounding box center [331, 195] width 130 height 9
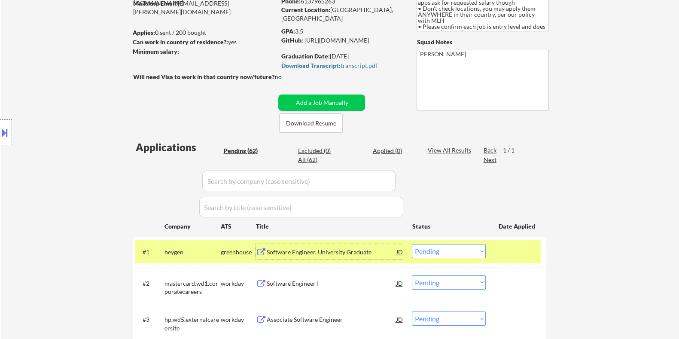
scroll to position [53, 0]
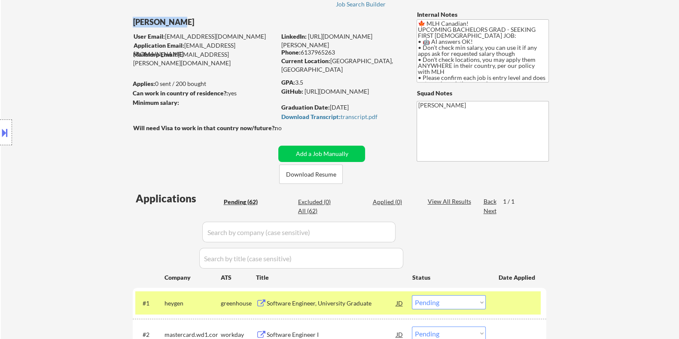
drag, startPoint x: 129, startPoint y: 21, endPoint x: 174, endPoint y: 22, distance: 45.5
copy div "Ishar Ghura"
click at [344, 35] on link "https://www.linkedin.com/in/ishar-ghura" at bounding box center [326, 41] width 91 height 16
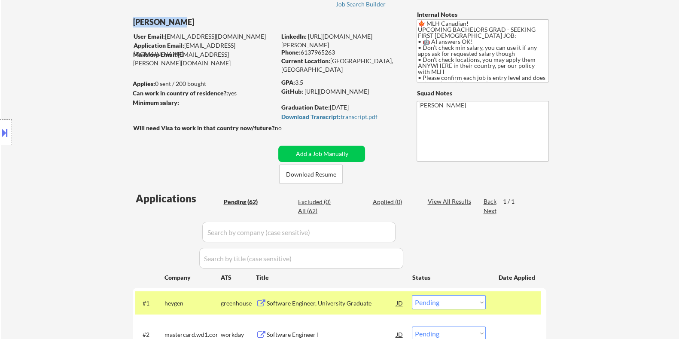
copy div "Ishar Ghura"
drag, startPoint x: 329, startPoint y: 61, endPoint x: 380, endPoint y: 61, distance: 51.5
click at [380, 61] on div "Current Location: Ottawa, Ontario" at bounding box center [342, 65] width 122 height 17
copy div "Ottawa, Ontario"
drag, startPoint x: 186, startPoint y: 21, endPoint x: 132, endPoint y: 24, distance: 54.3
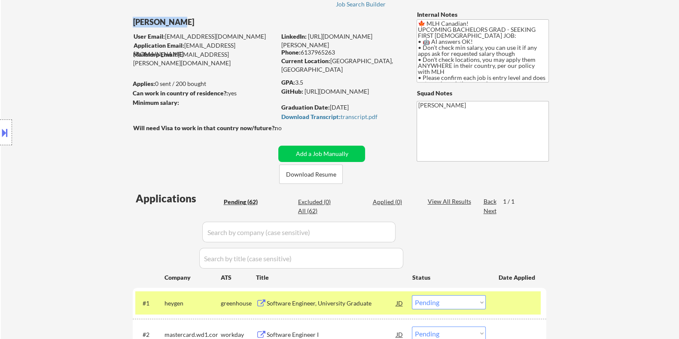
copy div "Ishar Ghura"
drag, startPoint x: 302, startPoint y: 52, endPoint x: 341, endPoint y: 51, distance: 38.7
click at [341, 51] on div "Phone: 6137965263" at bounding box center [342, 52] width 122 height 9
copy div "6137965263"
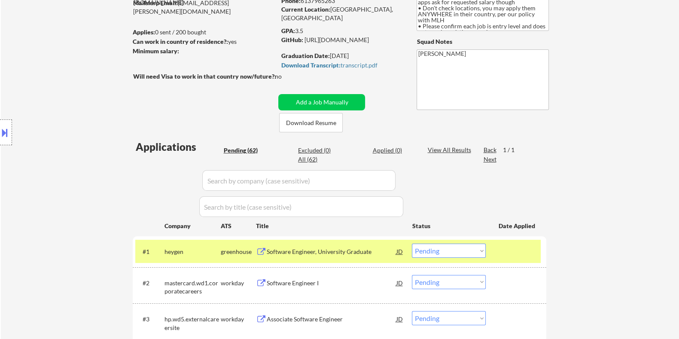
scroll to position [107, 0]
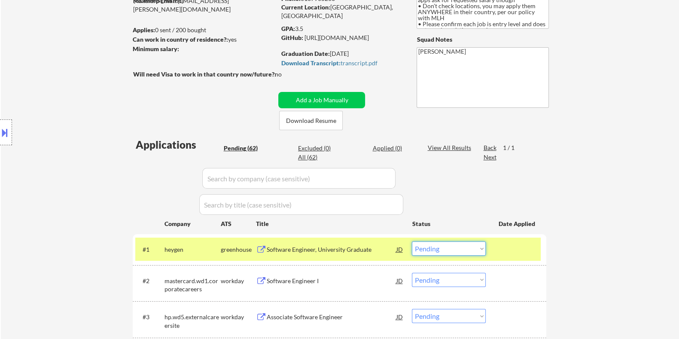
click at [453, 251] on select "Choose an option... Pending Applied Excluded (Questions) Excluded (Expired) Exc…" at bounding box center [449, 248] width 74 height 14
click at [412, 241] on select "Choose an option... Pending Applied Excluded (Questions) Excluded (Expired) Exc…" at bounding box center [449, 248] width 74 height 14
select select ""pending""
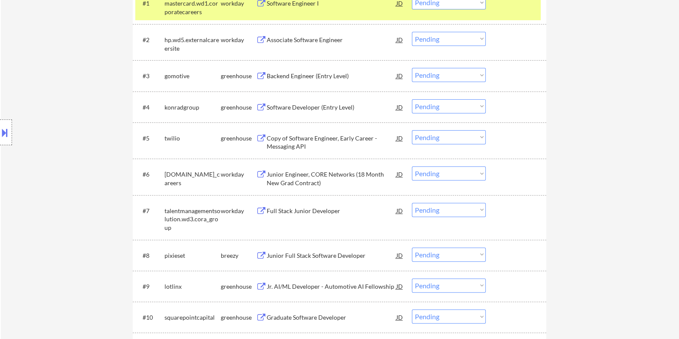
scroll to position [429, 0]
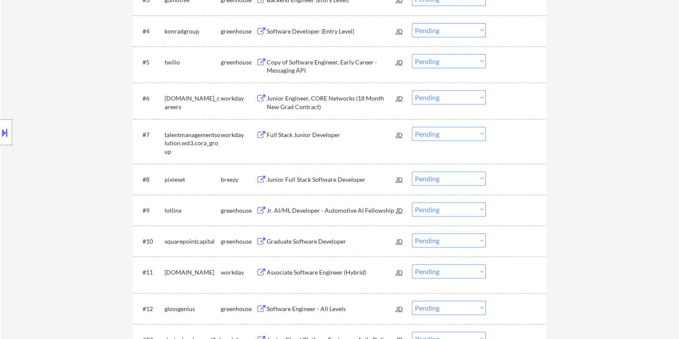
click at [294, 183] on div "Junior Full Stack Software Developer" at bounding box center [331, 179] width 130 height 9
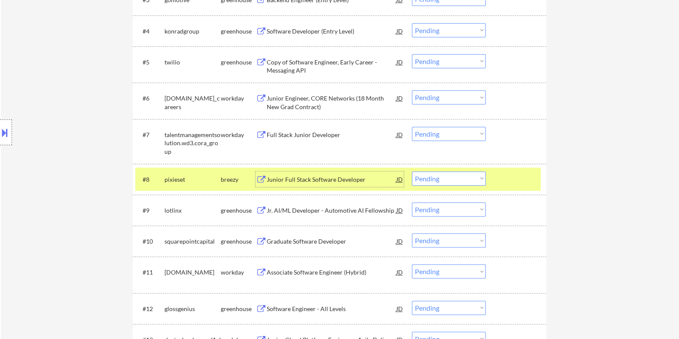
click at [440, 178] on select "Choose an option... Pending Applied Excluded (Questions) Excluded (Expired) Exc…" at bounding box center [449, 178] width 74 height 14
click at [412, 171] on select "Choose an option... Pending Applied Excluded (Questions) Excluded (Expired) Exc…" at bounding box center [449, 178] width 74 height 14
select select ""pending""
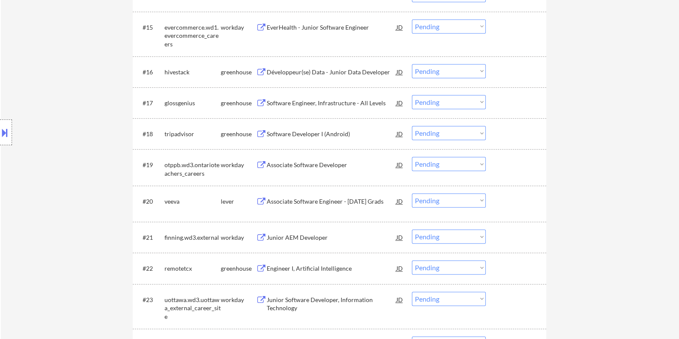
scroll to position [913, 0]
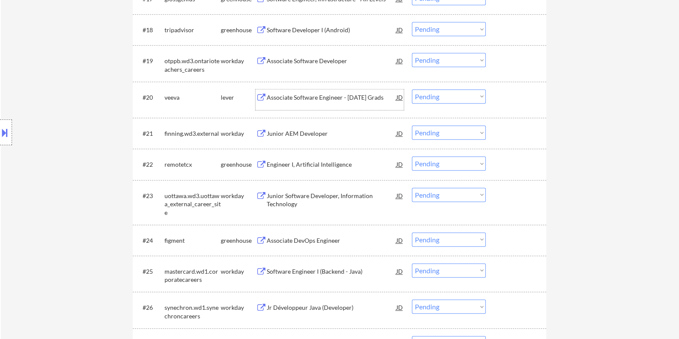
click at [275, 93] on div "Associate Software Engineer - December 2025 Grads" at bounding box center [331, 97] width 130 height 9
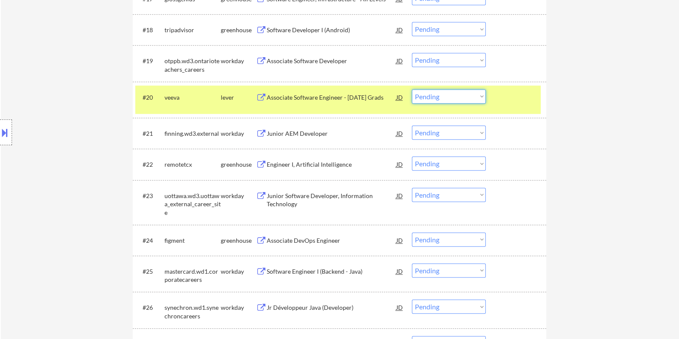
click at [442, 94] on select "Choose an option... Pending Applied Excluded (Questions) Excluded (Expired) Exc…" at bounding box center [449, 96] width 74 height 14
click at [412, 89] on select "Choose an option... Pending Applied Excluded (Questions) Excluded (Expired) Exc…" at bounding box center [449, 96] width 74 height 14
select select ""pending""
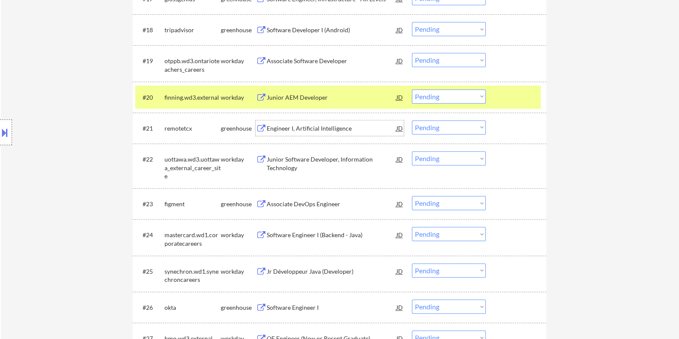
click at [303, 131] on div "Engineer I, Artificial Intelligence" at bounding box center [331, 128] width 130 height 9
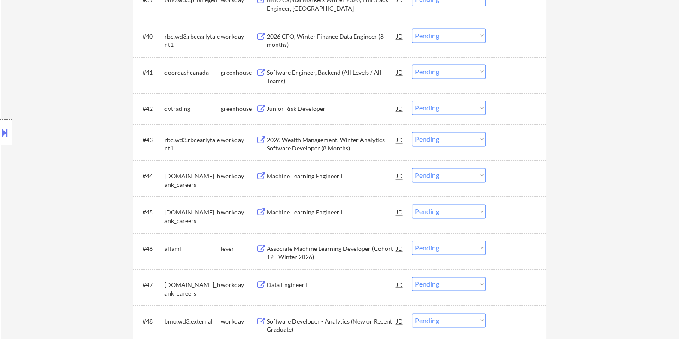
scroll to position [1664, 0]
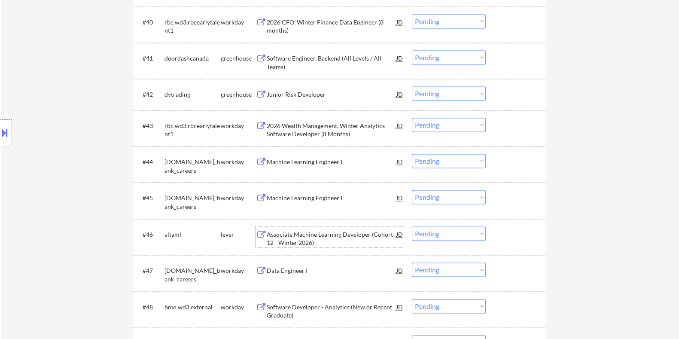
click at [329, 231] on div "Associate Machine Learning Developer (Cohort 12 - Winter 2026)" at bounding box center [331, 238] width 130 height 17
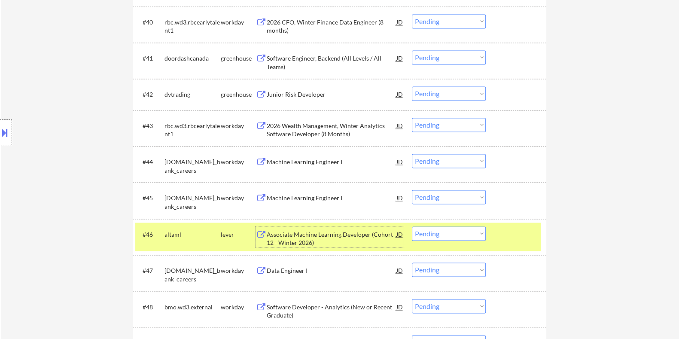
click at [291, 239] on div "Associate Machine Learning Developer (Cohort 12 - Winter 2026)" at bounding box center [331, 238] width 130 height 17
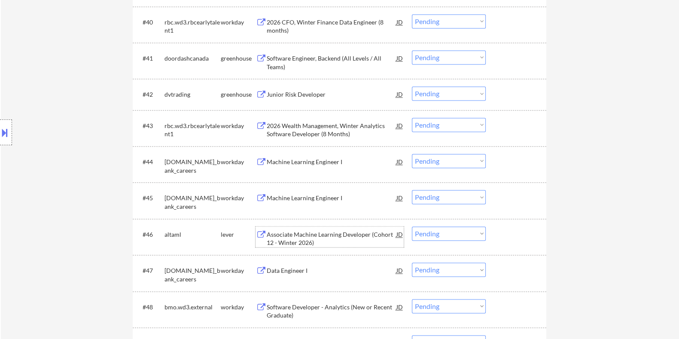
click at [466, 233] on select "Choose an option... Pending Applied Excluded (Questions) Excluded (Expired) Exc…" at bounding box center [449, 233] width 74 height 14
click at [412, 226] on select "Choose an option... Pending Applied Excluded (Questions) Excluded (Expired) Exc…" at bounding box center [449, 233] width 74 height 14
select select ""pending""
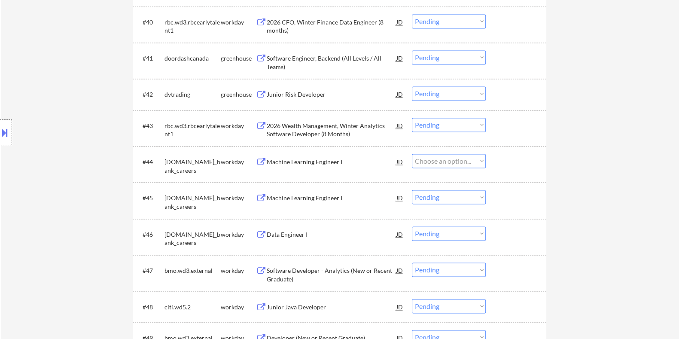
select select ""pending""
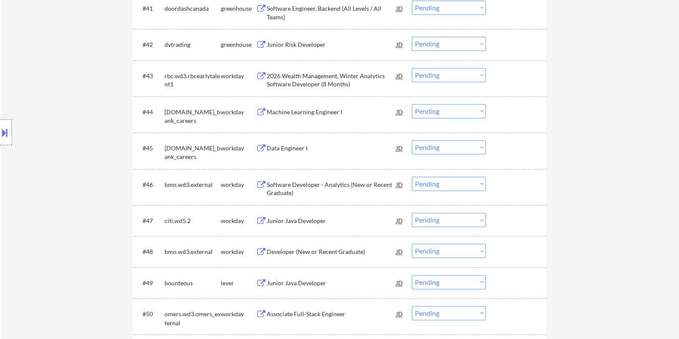
scroll to position [1825, 0]
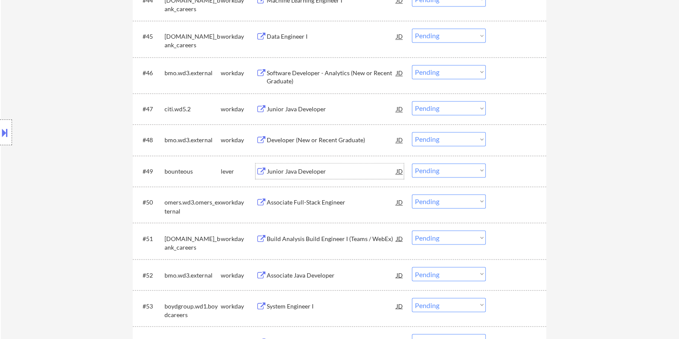
click at [289, 171] on div "Junior Java Developer" at bounding box center [331, 171] width 130 height 9
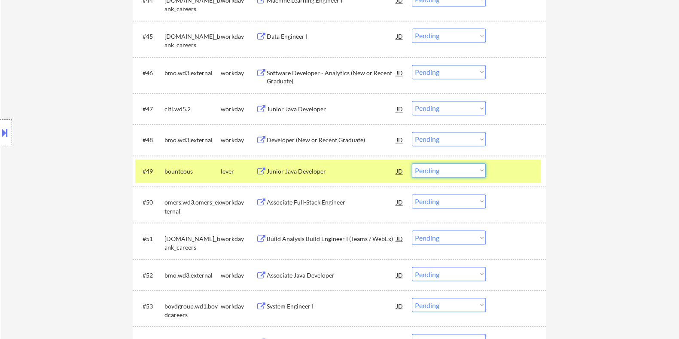
click at [432, 171] on select "Choose an option... Pending Applied Excluded (Questions) Excluded (Expired) Exc…" at bounding box center [449, 170] width 74 height 14
click at [412, 163] on select "Choose an option... Pending Applied Excluded (Questions) Excluded (Expired) Exc…" at bounding box center [449, 170] width 74 height 14
select select ""pending""
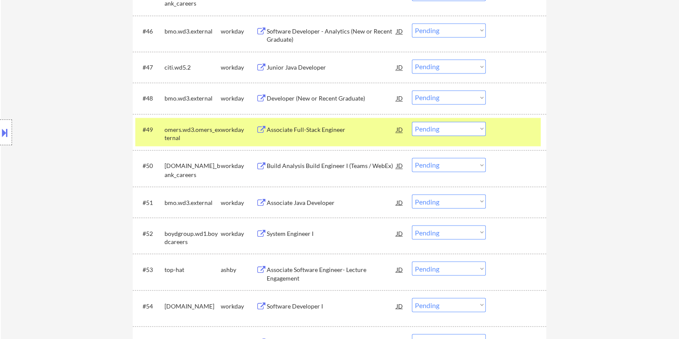
scroll to position [1879, 0]
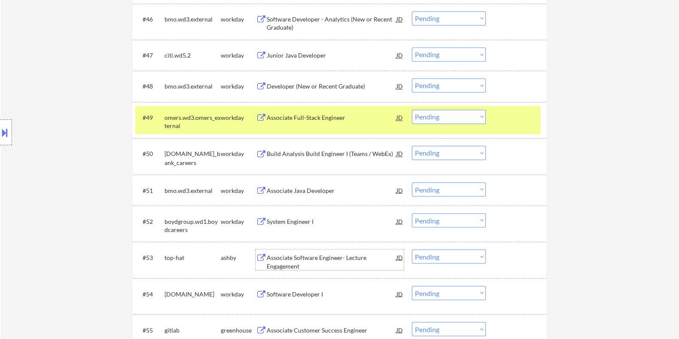
click at [310, 261] on div "Associate Software Engineer- Lecture Engagement" at bounding box center [331, 261] width 130 height 17
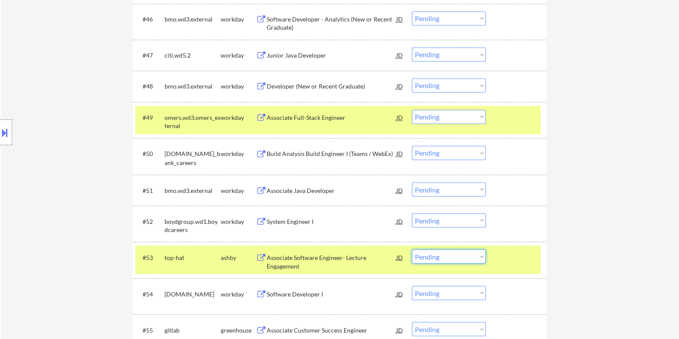
click at [468, 258] on select "Choose an option... Pending Applied Excluded (Questions) Excluded (Expired) Exc…" at bounding box center [449, 256] width 74 height 14
click at [412, 249] on select "Choose an option... Pending Applied Excluded (Questions) Excluded (Expired) Exc…" at bounding box center [449, 256] width 74 height 14
select select ""pending""
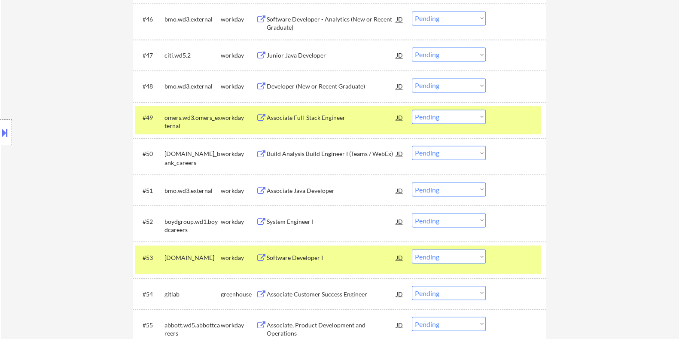
scroll to position [1933, 0]
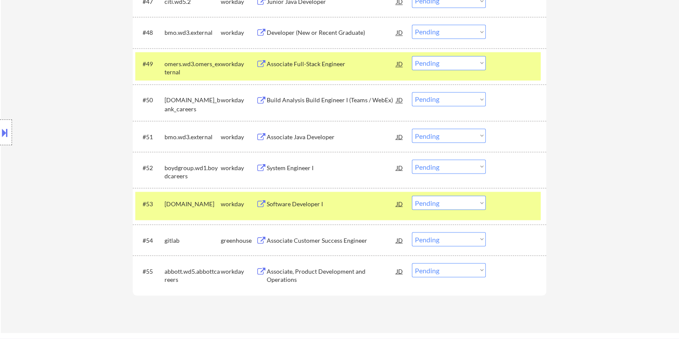
click at [337, 243] on div "Associate Customer Success Engineer" at bounding box center [331, 240] width 130 height 9
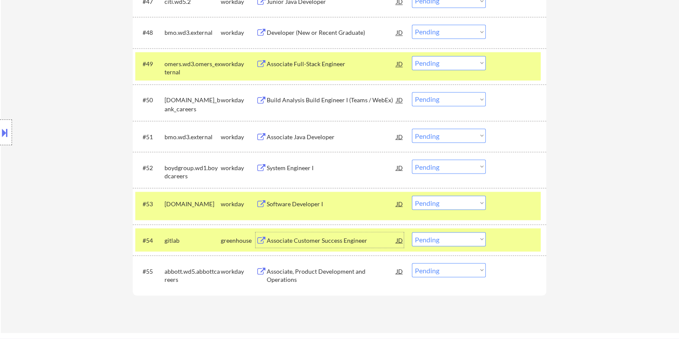
click at [437, 242] on select "Choose an option... Pending Applied Excluded (Questions) Excluded (Expired) Exc…" at bounding box center [449, 239] width 74 height 14
click at [412, 232] on select "Choose an option... Pending Applied Excluded (Questions) Excluded (Expired) Exc…" at bounding box center [449, 239] width 74 height 14
select select ""pending""
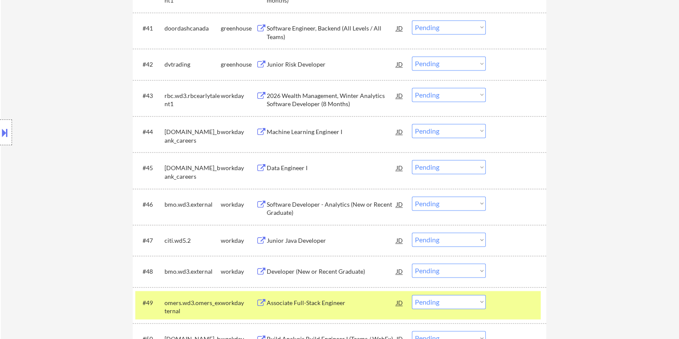
scroll to position [1664, 0]
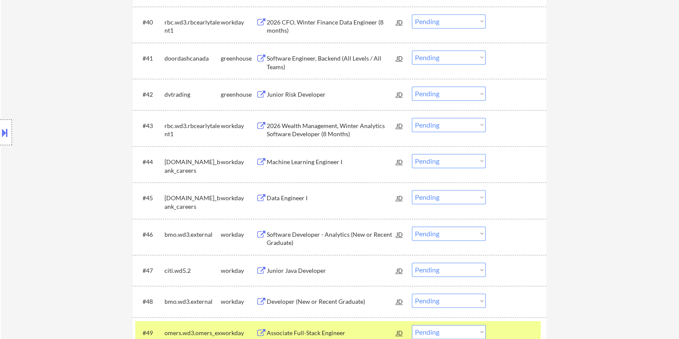
click at [296, 87] on div "Junior Risk Developer" at bounding box center [331, 93] width 130 height 15
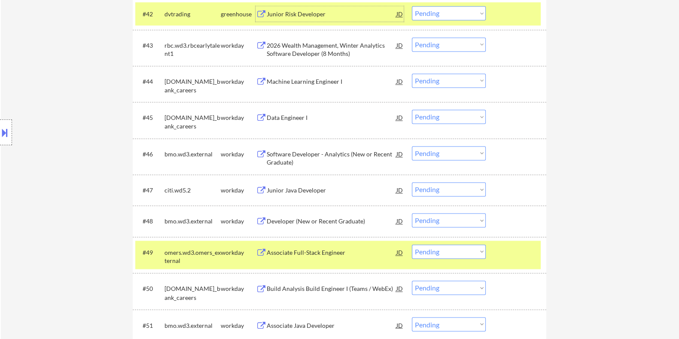
scroll to position [1679, 0]
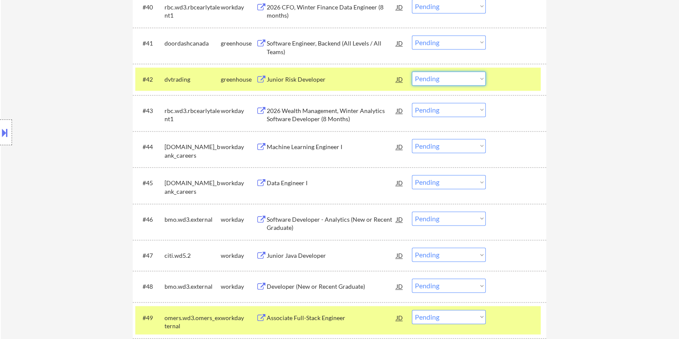
click at [434, 76] on select "Choose an option... Pending Applied Excluded (Questions) Excluded (Expired) Exc…" at bounding box center [449, 78] width 74 height 14
click at [412, 71] on select "Choose an option... Pending Applied Excluded (Questions) Excluded (Expired) Exc…" at bounding box center [449, 78] width 74 height 14
select select ""pending""
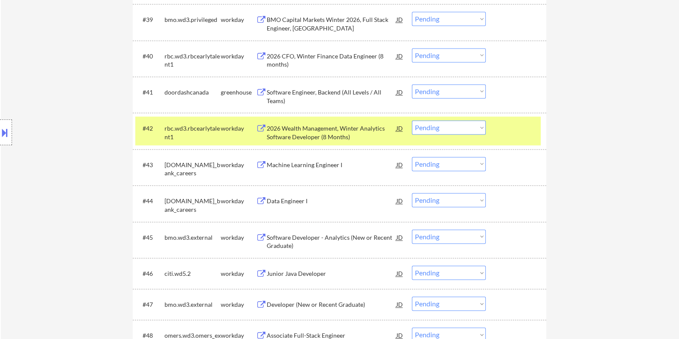
scroll to position [1572, 0]
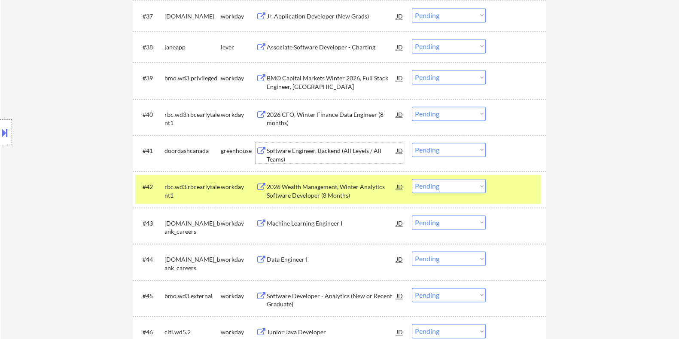
click at [292, 149] on div "Software Engineer, Backend (All Levels / All Teams)" at bounding box center [331, 154] width 130 height 17
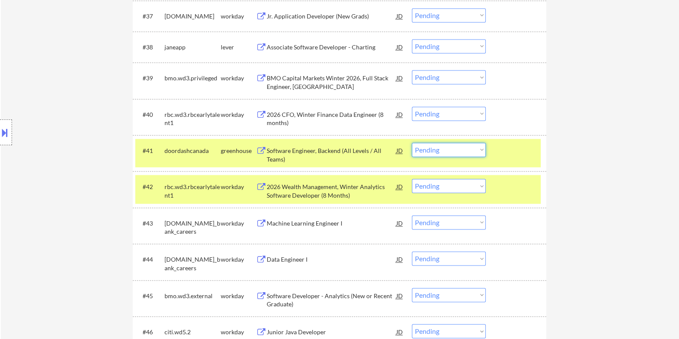
drag, startPoint x: 437, startPoint y: 149, endPoint x: 438, endPoint y: 155, distance: 6.6
click at [437, 148] on select "Choose an option... Pending Applied Excluded (Questions) Excluded (Expired) Exc…" at bounding box center [449, 150] width 74 height 14
click at [412, 143] on select "Choose an option... Pending Applied Excluded (Questions) Excluded (Expired) Exc…" at bounding box center [449, 150] width 74 height 14
select select ""pending""
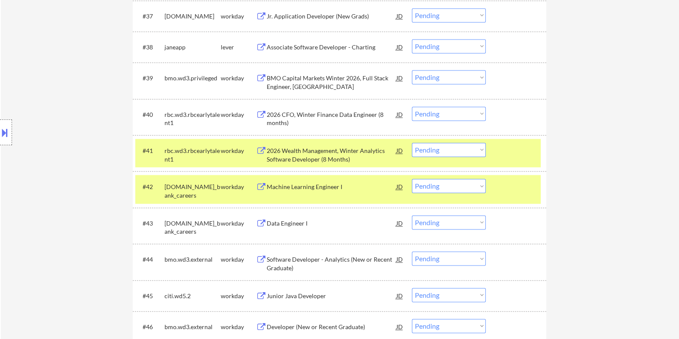
click at [301, 43] on div "Associate Software Developer - Charting" at bounding box center [331, 47] width 130 height 9
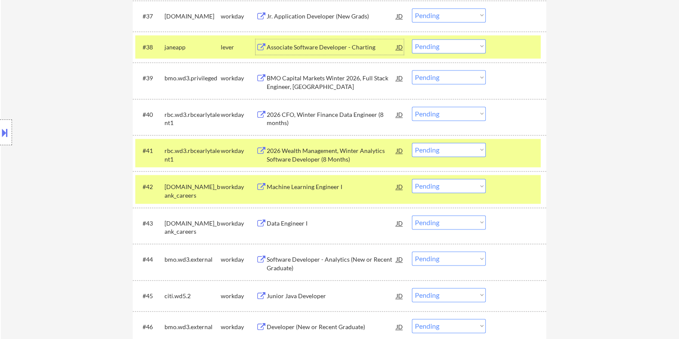
click at [436, 44] on select "Choose an option... Pending Applied Excluded (Questions) Excluded (Expired) Exc…" at bounding box center [449, 46] width 74 height 14
click at [412, 39] on select "Choose an option... Pending Applied Excluded (Questions) Excluded (Expired) Exc…" at bounding box center [449, 46] width 74 height 14
select select ""pending""
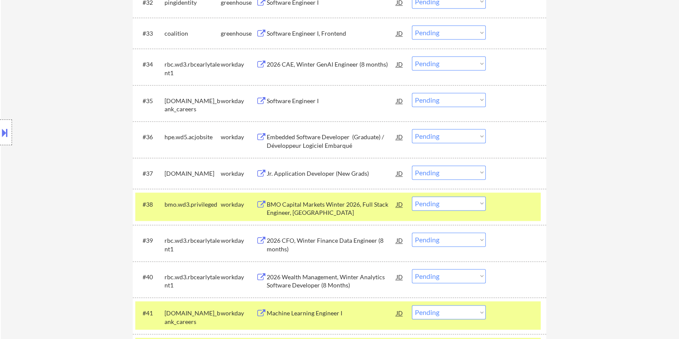
scroll to position [1303, 0]
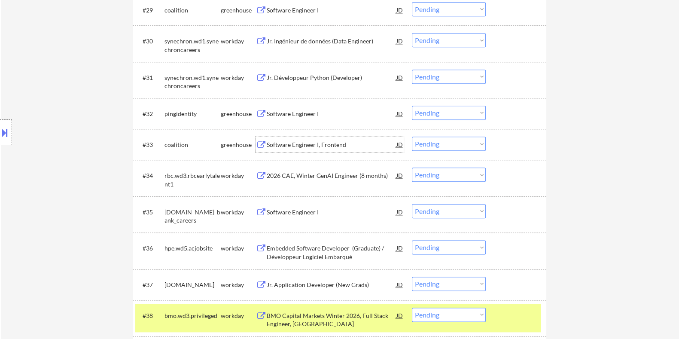
click at [306, 144] on div "Software Engineer I, Frontend" at bounding box center [331, 144] width 130 height 9
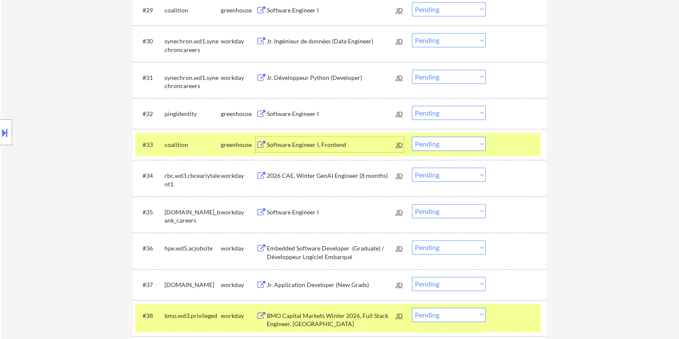
click at [446, 145] on select "Choose an option... Pending Applied Excluded (Questions) Excluded (Expired) Exc…" at bounding box center [449, 144] width 74 height 14
click at [412, 137] on select "Choose an option... Pending Applied Excluded (Questions) Excluded (Expired) Exc…" at bounding box center [449, 144] width 74 height 14
select select ""pending""
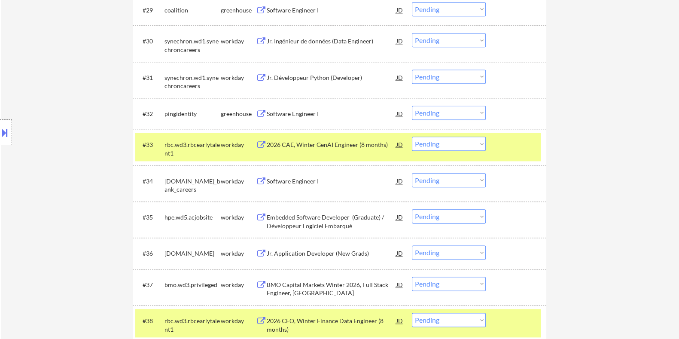
click at [295, 106] on div "Software Engineer I" at bounding box center [331, 113] width 130 height 15
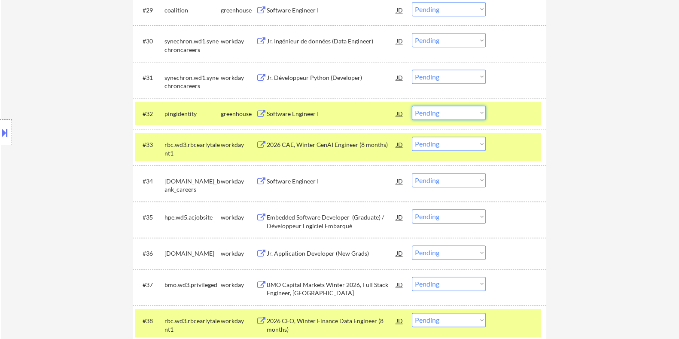
click at [454, 115] on select "Choose an option... Pending Applied Excluded (Questions) Excluded (Expired) Exc…" at bounding box center [449, 113] width 74 height 14
click at [412, 106] on select "Choose an option... Pending Applied Excluded (Questions) Excluded (Expired) Exc…" at bounding box center [449, 113] width 74 height 14
select select ""pending""
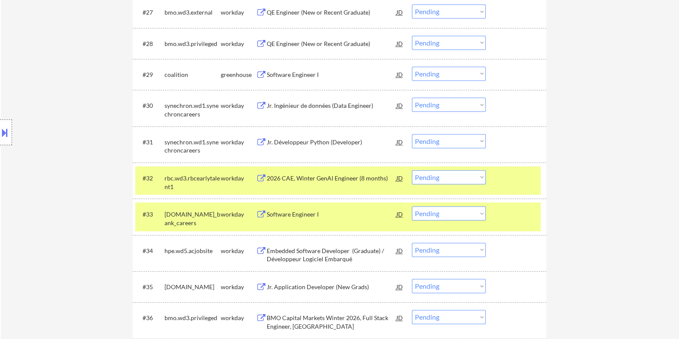
scroll to position [1196, 0]
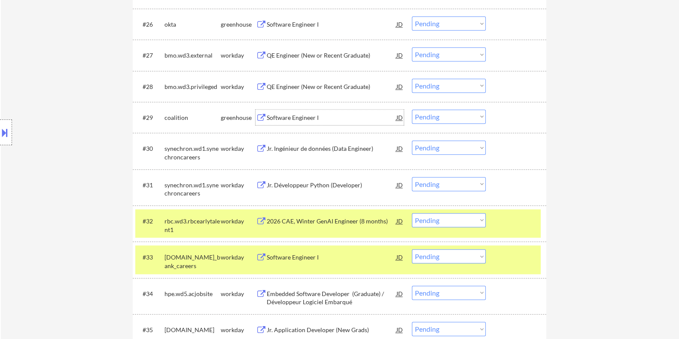
click at [305, 113] on div "Software Engineer I" at bounding box center [331, 117] width 130 height 9
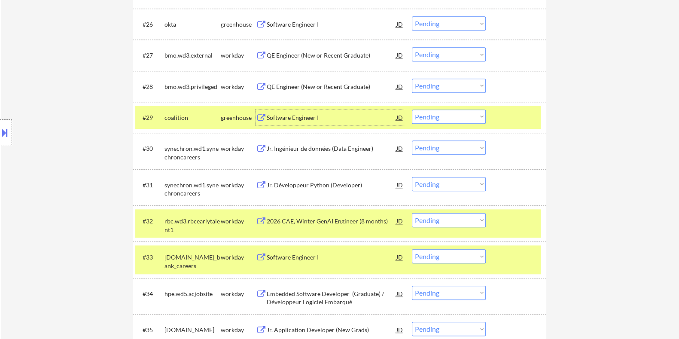
click at [466, 115] on select "Choose an option... Pending Applied Excluded (Questions) Excluded (Expired) Exc…" at bounding box center [449, 117] width 74 height 14
click at [412, 110] on select "Choose an option... Pending Applied Excluded (Questions) Excluded (Expired) Exc…" at bounding box center [449, 117] width 74 height 14
select select ""pending""
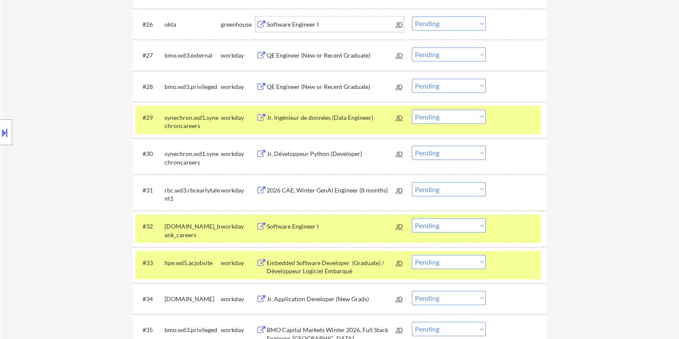
click at [266, 20] on div "Software Engineer I" at bounding box center [331, 24] width 130 height 9
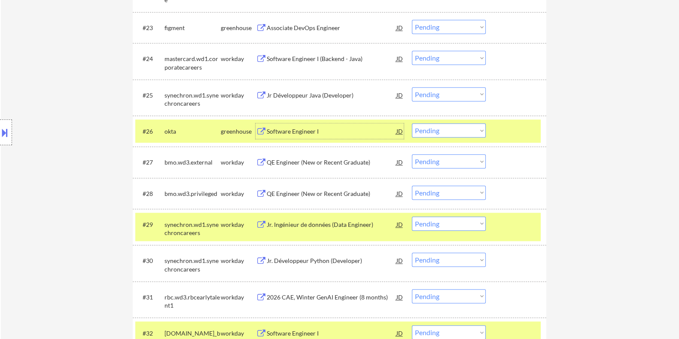
scroll to position [1088, 0]
click at [286, 26] on div "Associate DevOps Engineer" at bounding box center [331, 28] width 130 height 9
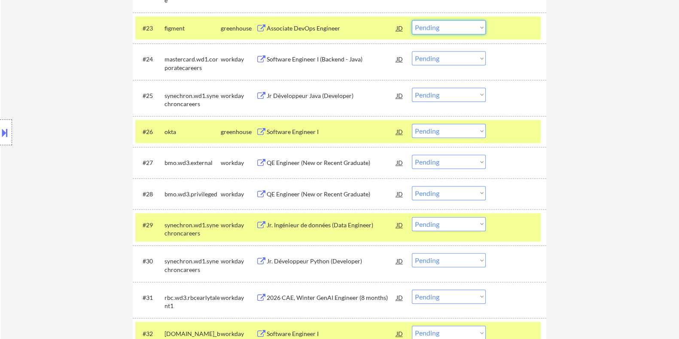
click at [476, 30] on select "Choose an option... Pending Applied Excluded (Questions) Excluded (Expired) Exc…" at bounding box center [449, 27] width 74 height 14
click at [412, 20] on select "Choose an option... Pending Applied Excluded (Questions) Excluded (Expired) Exc…" at bounding box center [449, 27] width 74 height 14
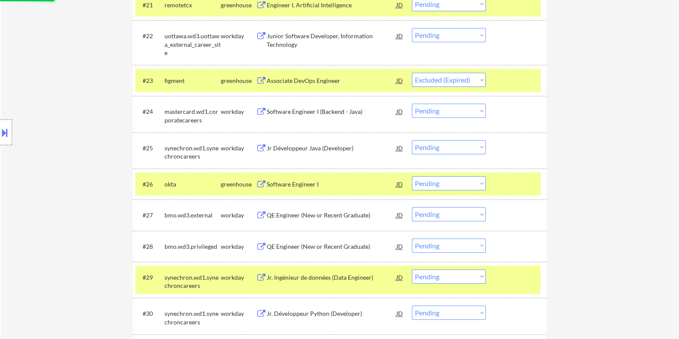
scroll to position [981, 0]
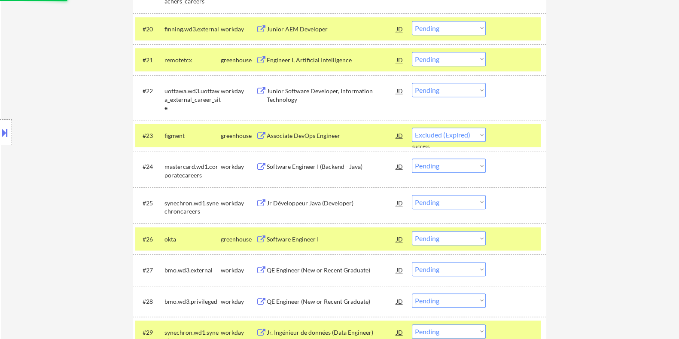
select select ""pending""
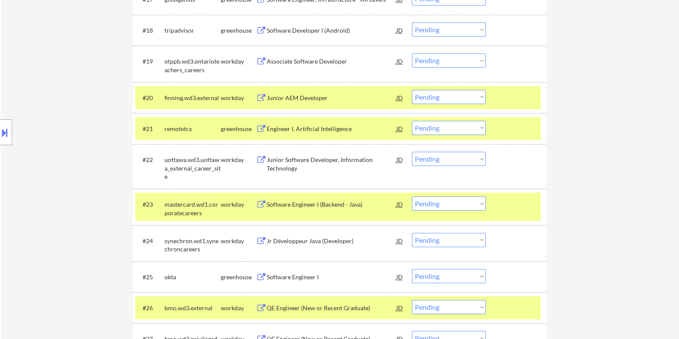
scroll to position [874, 0]
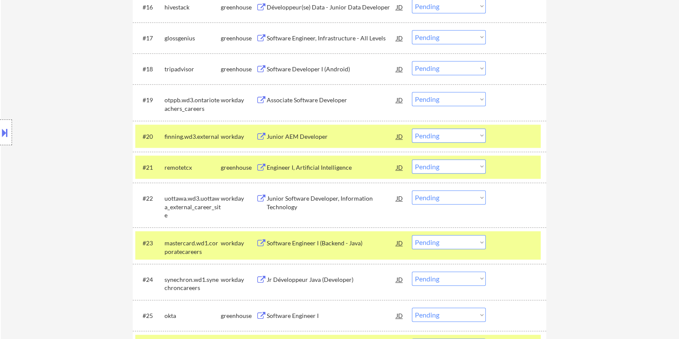
click at [298, 69] on div "Software Developer I (Android)" at bounding box center [331, 69] width 130 height 9
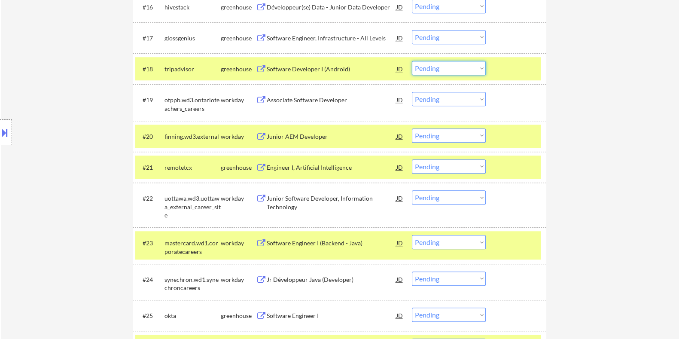
click at [430, 69] on select "Choose an option... Pending Applied Excluded (Questions) Excluded (Expired) Exc…" at bounding box center [449, 68] width 74 height 14
click at [412, 61] on select "Choose an option... Pending Applied Excluded (Questions) Excluded (Expired) Exc…" at bounding box center [449, 68] width 74 height 14
select select ""pending""
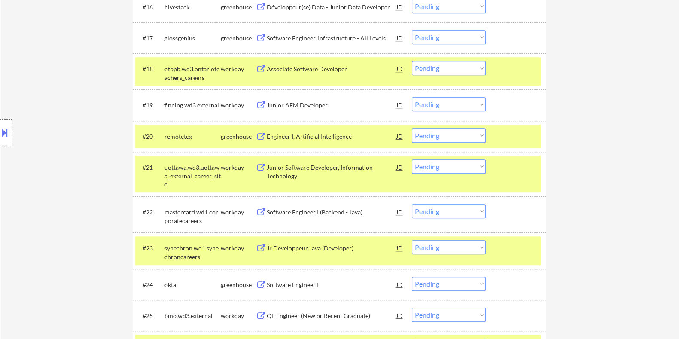
scroll to position [820, 0]
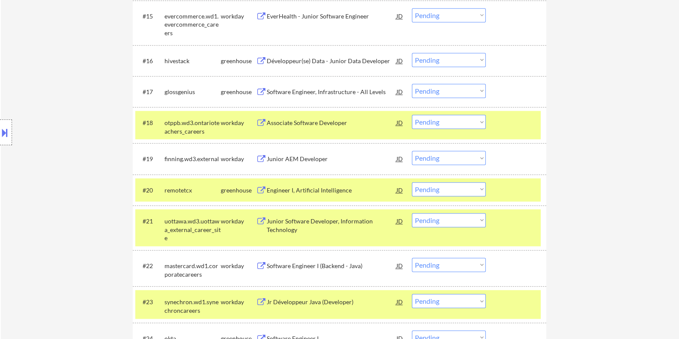
click at [314, 85] on div "Software Engineer, Infrastructure - All Levels" at bounding box center [331, 91] width 130 height 15
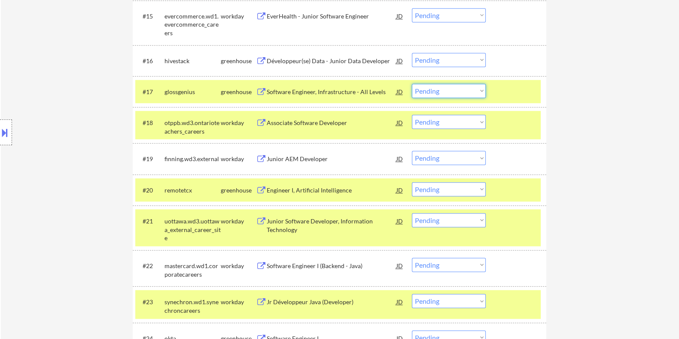
click at [461, 91] on select "Choose an option... Pending Applied Excluded (Questions) Excluded (Expired) Exc…" at bounding box center [449, 91] width 74 height 14
click at [412, 84] on select "Choose an option... Pending Applied Excluded (Questions) Excluded (Expired) Exc…" at bounding box center [449, 91] width 74 height 14
select select ""pending""
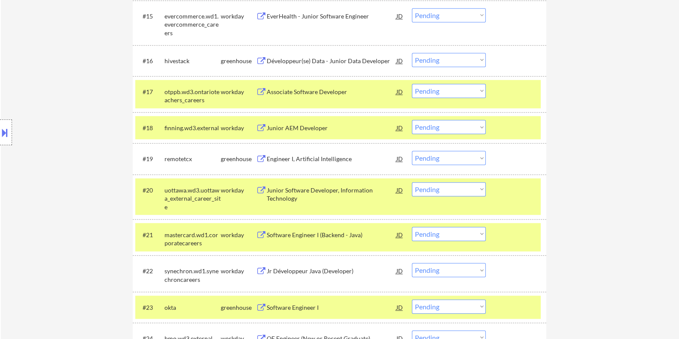
click at [273, 158] on div "Engineer I, Artificial Intelligence" at bounding box center [331, 159] width 130 height 9
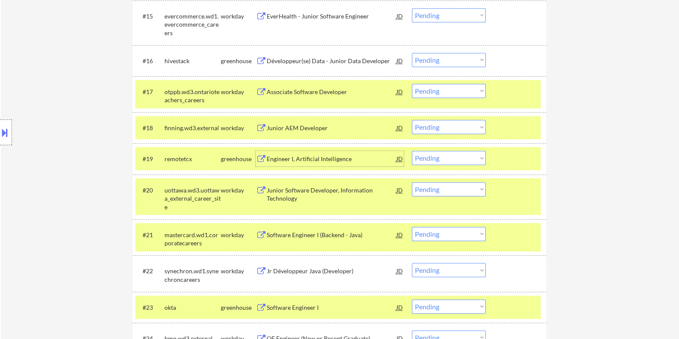
click at [527, 64] on div at bounding box center [517, 60] width 38 height 15
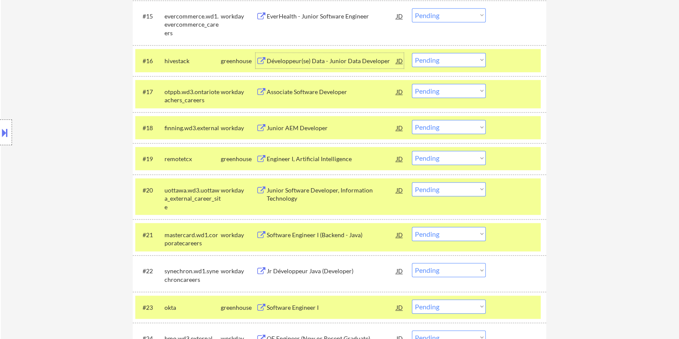
click at [314, 59] on div "Développeur(se) Data - Junior Data Developer" at bounding box center [331, 61] width 130 height 9
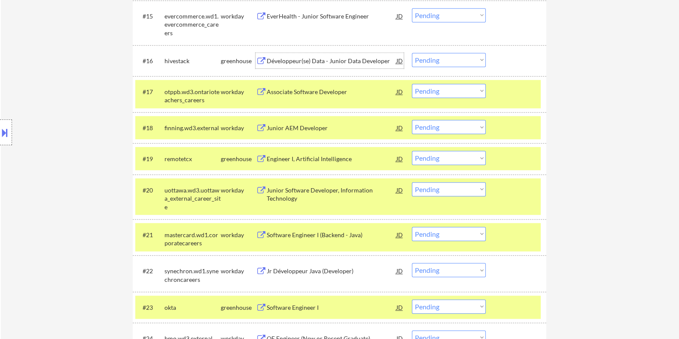
click at [441, 56] on select "Choose an option... Pending Applied Excluded (Questions) Excluded (Expired) Exc…" at bounding box center [449, 60] width 74 height 14
click at [412, 53] on select "Choose an option... Pending Applied Excluded (Questions) Excluded (Expired) Exc…" at bounding box center [449, 60] width 74 height 14
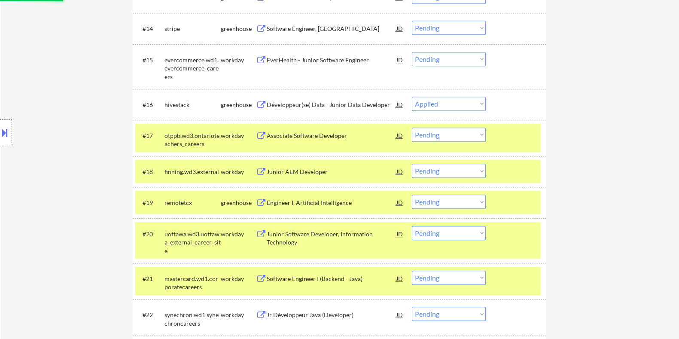
scroll to position [713, 0]
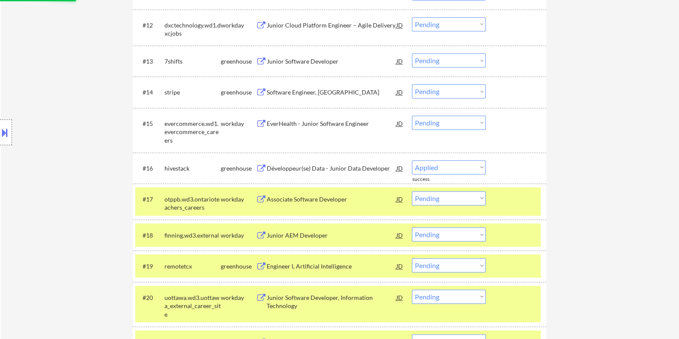
select select ""pending""
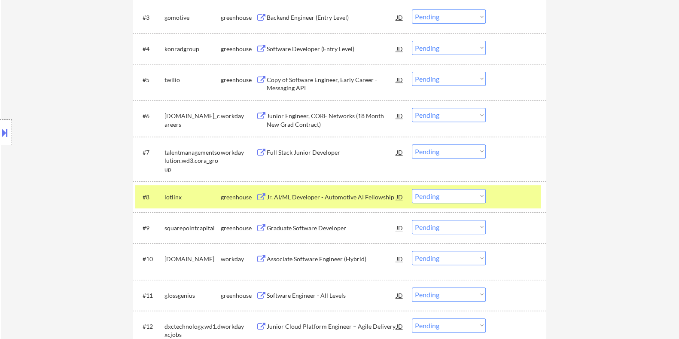
scroll to position [444, 0]
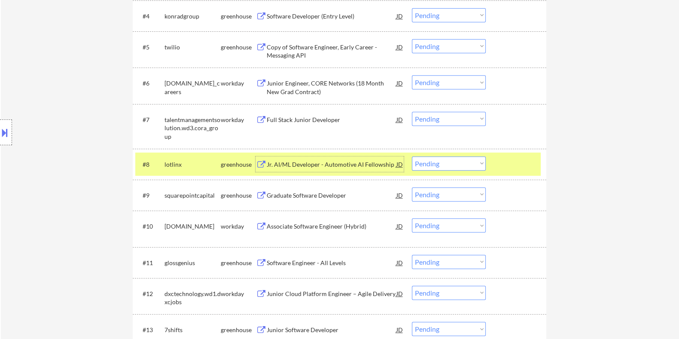
click at [307, 158] on div "Jr. AI/ML Developer - Automotive AI Fellowship" at bounding box center [331, 163] width 130 height 15
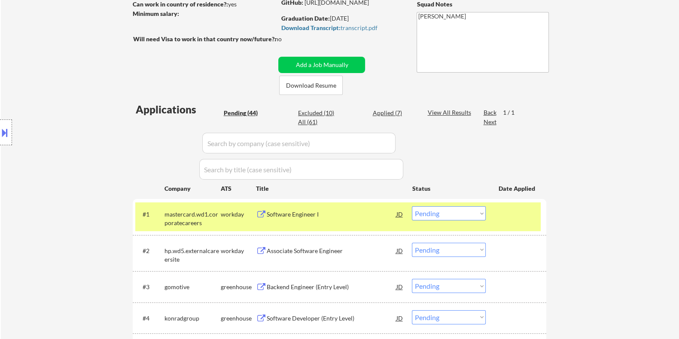
scroll to position [161, 0]
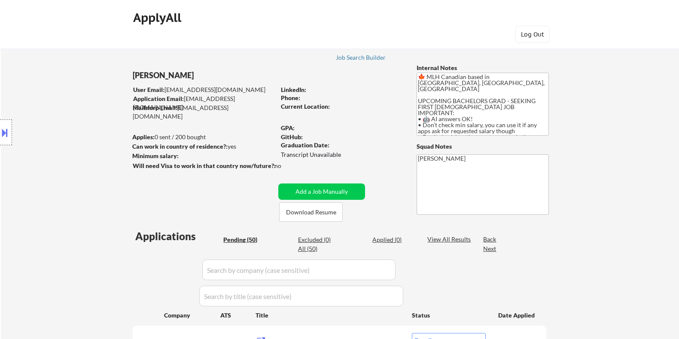
select select ""pending""
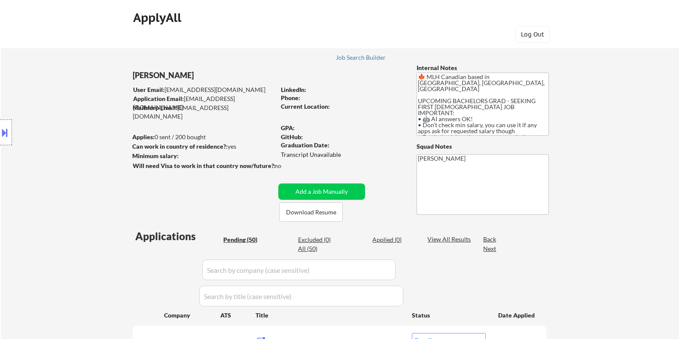
select select ""pending""
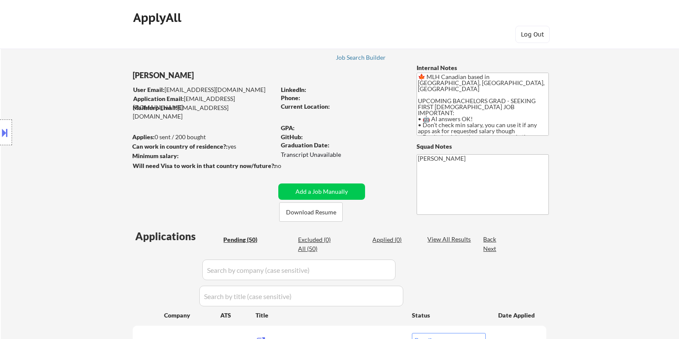
select select ""pending""
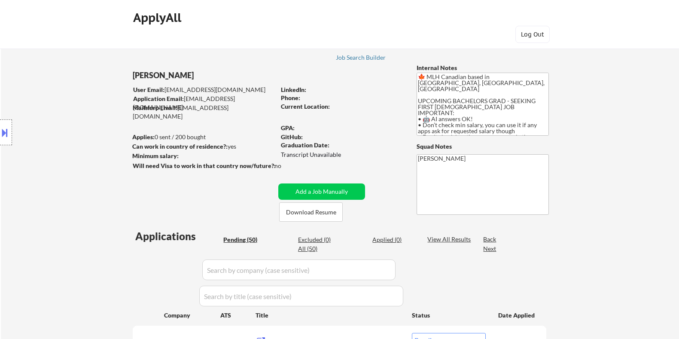
select select ""pending""
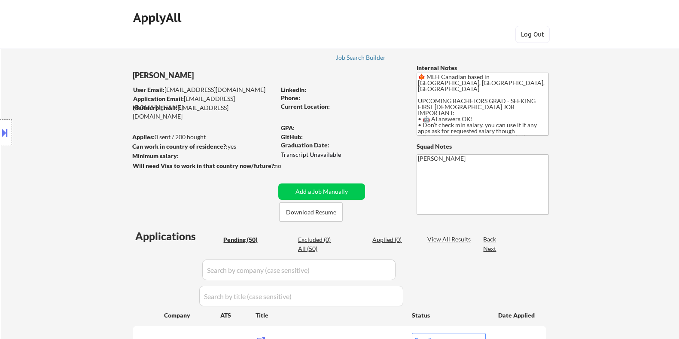
select select ""pending""
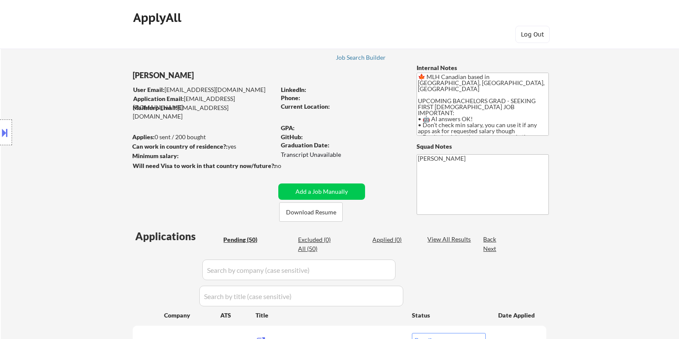
select select ""pending""
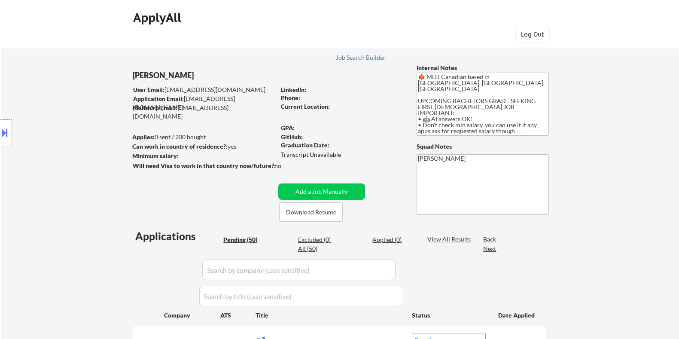
select select ""pending""
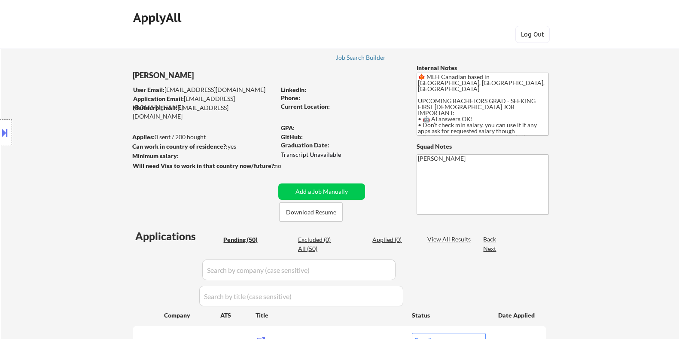
select select ""pending""
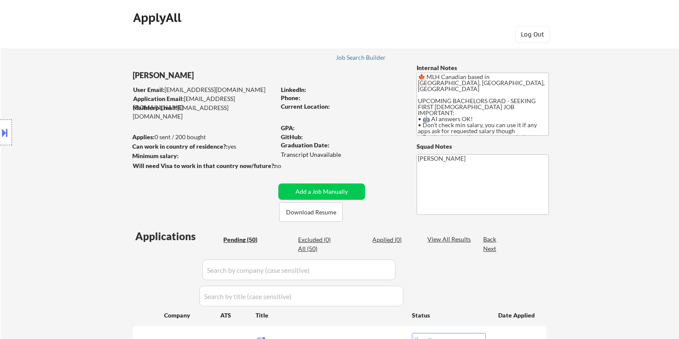
select select ""pending""
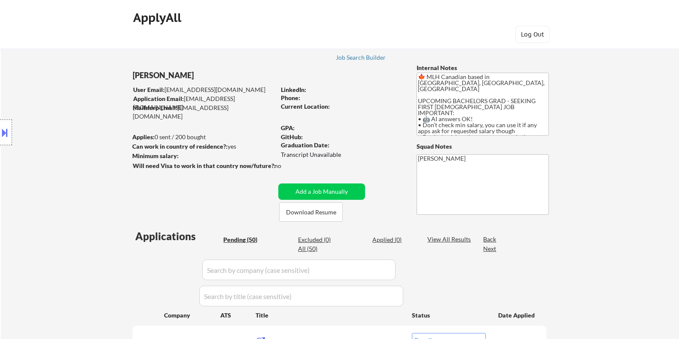
select select ""pending""
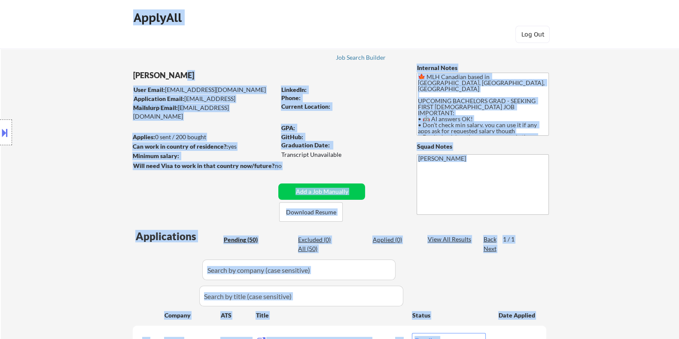
drag, startPoint x: 131, startPoint y: 76, endPoint x: 182, endPoint y: 78, distance: 50.3
click at [182, 78] on body "← Return to /applysquad Mailslurp Inbox Job Search Builder Arman Moztarzadeh Us…" at bounding box center [339, 169] width 679 height 339
click at [116, 80] on div "Location Inclusions: country:CA" at bounding box center [77, 132] width 154 height 159
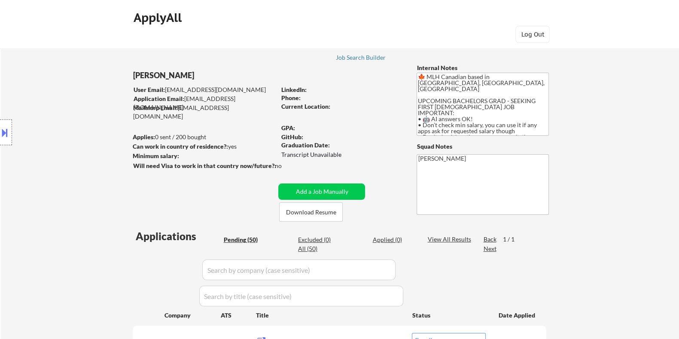
drag, startPoint x: 135, startPoint y: 76, endPoint x: 150, endPoint y: 73, distance: 15.3
click at [150, 73] on div "Location Inclusions: country:CA" at bounding box center [77, 132] width 154 height 159
drag, startPoint x: 210, startPoint y: 75, endPoint x: 170, endPoint y: 67, distance: 40.7
copy div "Arman Moztarzadeh"
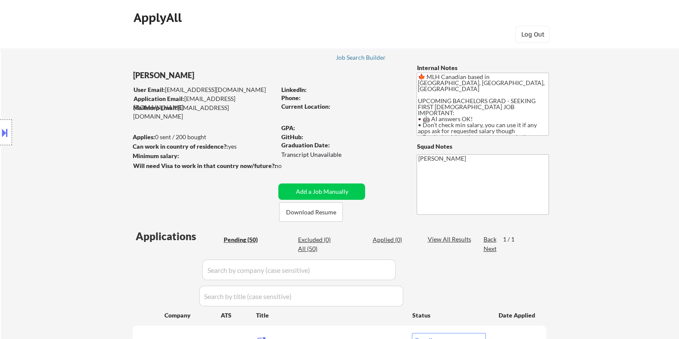
click at [222, 156] on div "Minimum salary:" at bounding box center [203, 156] width 143 height 9
click at [317, 91] on div "LinkedIn:" at bounding box center [342, 89] width 123 height 9
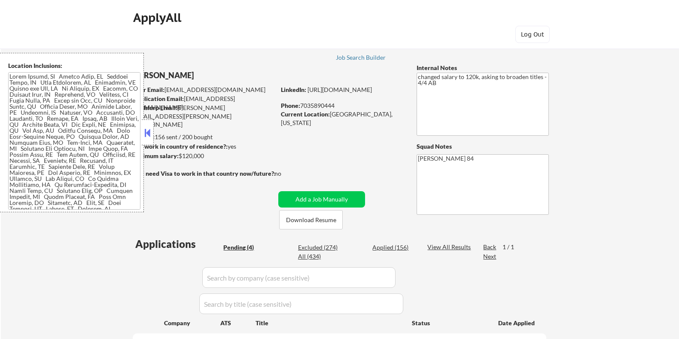
select select ""pending""
click at [148, 131] on button at bounding box center [147, 132] width 9 height 13
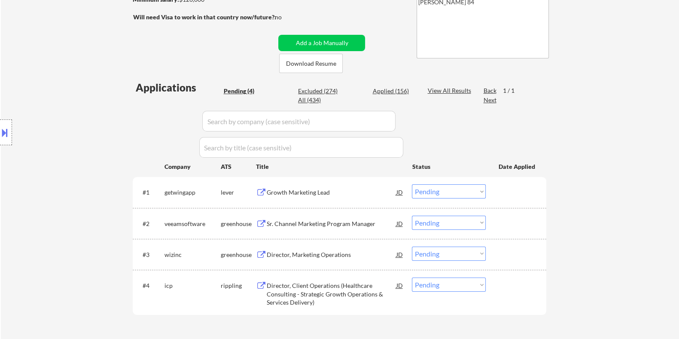
scroll to position [214, 0]
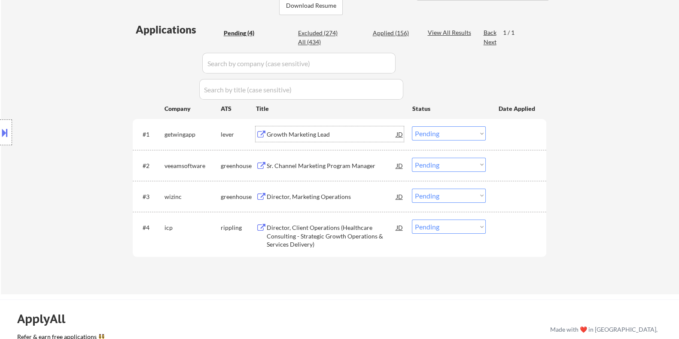
click at [284, 135] on div "Growth Marketing Lead" at bounding box center [331, 134] width 130 height 9
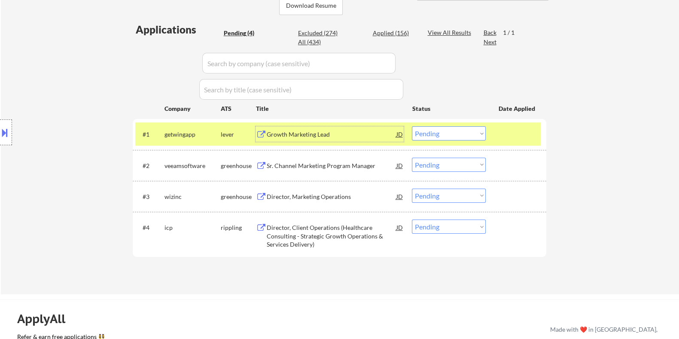
click at [445, 131] on select "Choose an option... Pending Applied Excluded (Questions) Excluded (Expired) Exc…" at bounding box center [449, 133] width 74 height 14
click at [412, 126] on select "Choose an option... Pending Applied Excluded (Questions) Excluded (Expired) Exc…" at bounding box center [449, 133] width 74 height 14
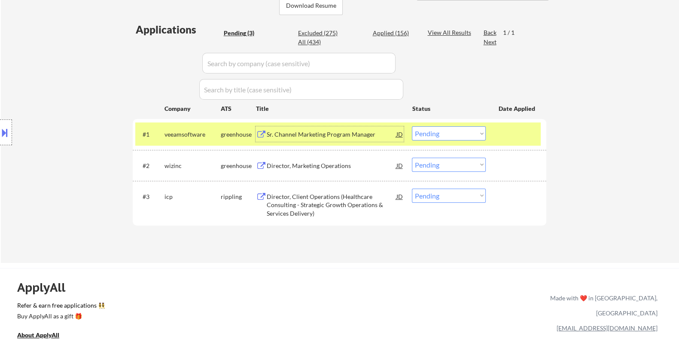
click at [315, 134] on div "Sr. Channel Marketing Program Manager" at bounding box center [331, 134] width 130 height 9
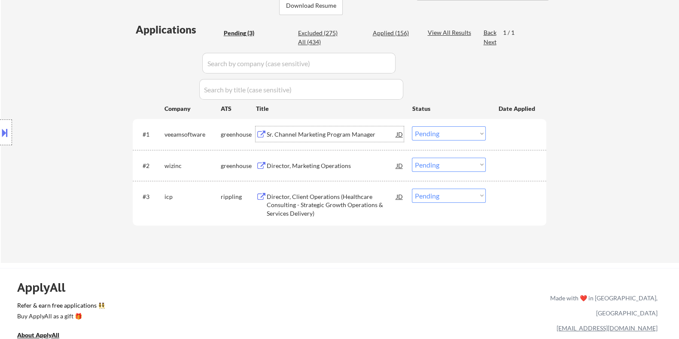
click at [279, 133] on div "Sr. Channel Marketing Program Manager" at bounding box center [331, 134] width 130 height 9
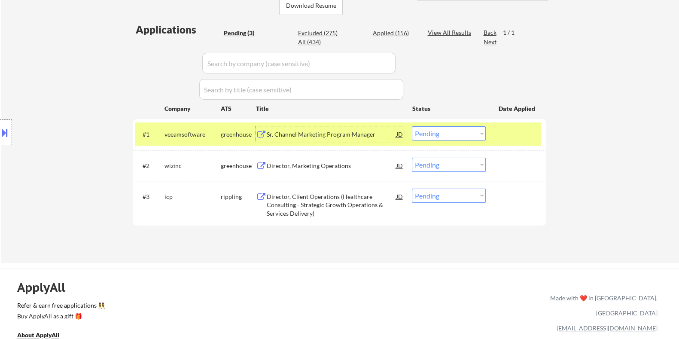
click at [440, 134] on select "Choose an option... Pending Applied Excluded (Questions) Excluded (Expired) Exc…" at bounding box center [449, 133] width 74 height 14
click at [412, 126] on select "Choose an option... Pending Applied Excluded (Questions) Excluded (Expired) Exc…" at bounding box center [449, 133] width 74 height 14
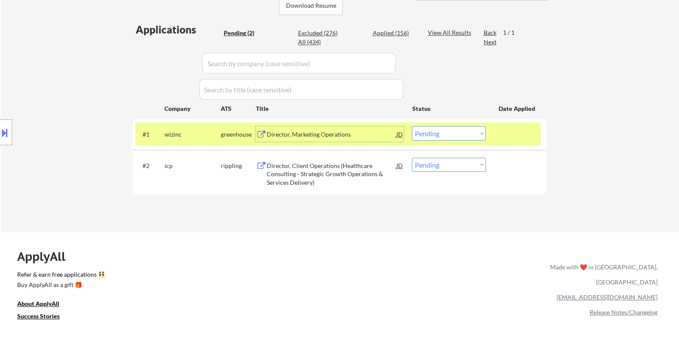
click at [298, 132] on div "Director, Marketing Operations" at bounding box center [331, 134] width 130 height 9
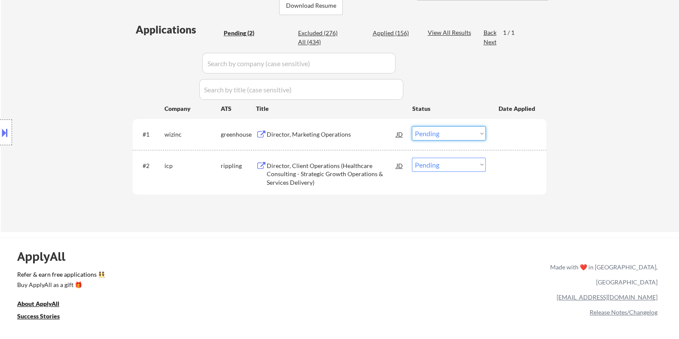
click at [445, 129] on select "Choose an option... Pending Applied Excluded (Questions) Excluded (Expired) Exc…" at bounding box center [449, 133] width 74 height 14
click at [412, 126] on select "Choose an option... Pending Applied Excluded (Questions) Excluded (Expired) Exc…" at bounding box center [449, 133] width 74 height 14
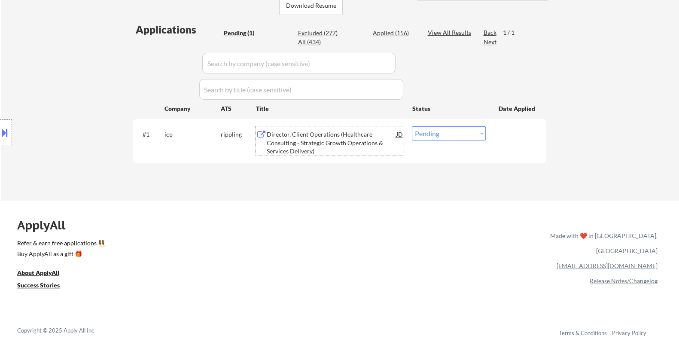
click at [292, 138] on div "Director, Client Operations (Healthcare Consulting - Strategic Growth Operation…" at bounding box center [331, 142] width 130 height 25
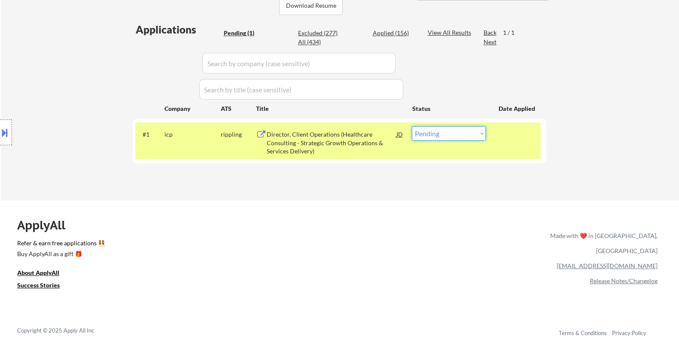
click at [473, 133] on select "Choose an option... Pending Applied Excluded (Questions) Excluded (Expired) Exc…" at bounding box center [449, 133] width 74 height 14
select select ""excluded__bad_match_""
click at [412, 126] on select "Choose an option... Pending Applied Excluded (Questions) Excluded (Expired) Exc…" at bounding box center [449, 133] width 74 height 14
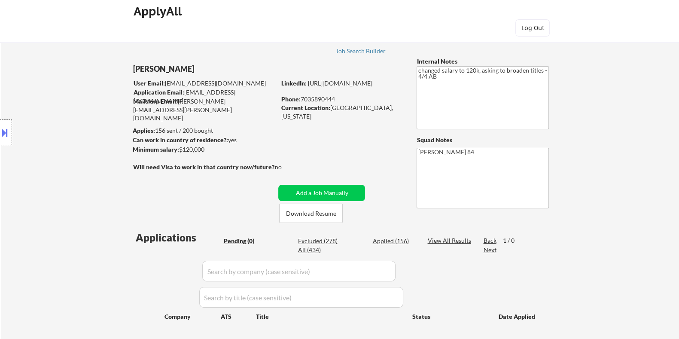
scroll to position [0, 0]
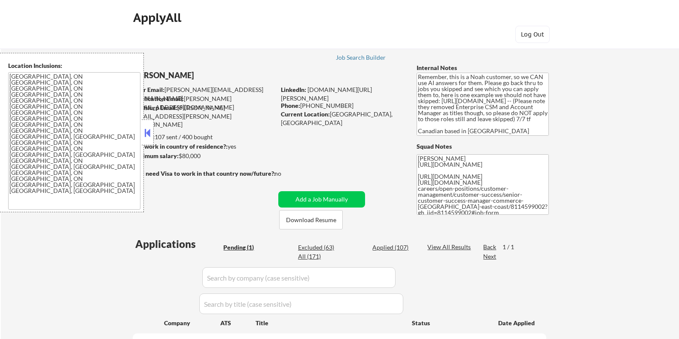
select select ""pending""
click at [322, 221] on button "Download Resume" at bounding box center [311, 219] width 64 height 19
click at [144, 134] on button at bounding box center [147, 132] width 9 height 13
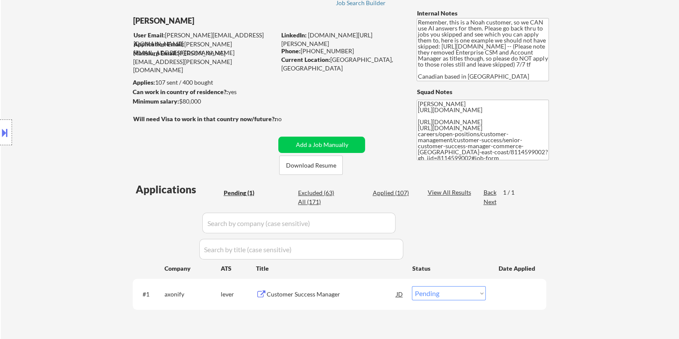
scroll to position [107, 0]
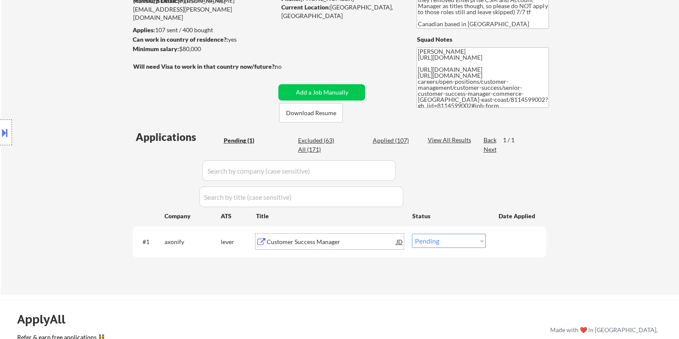
click at [298, 239] on div "Customer Success Manager" at bounding box center [331, 242] width 130 height 9
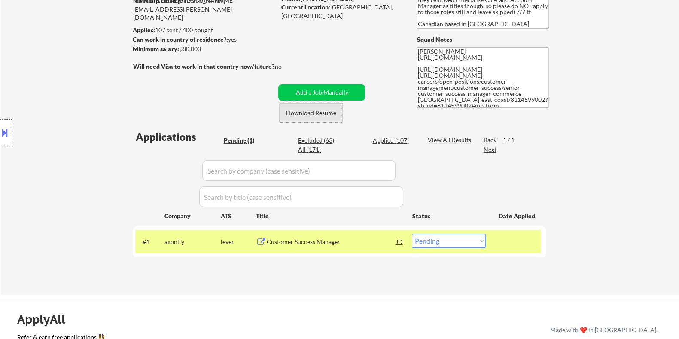
click at [318, 110] on button "Download Resume" at bounding box center [311, 112] width 64 height 19
drag, startPoint x: 210, startPoint y: 49, endPoint x: 178, endPoint y: 48, distance: 31.8
click at [178, 48] on div "Minimum salary: $80,000" at bounding box center [203, 49] width 143 height 9
copy div "$80,000"
click at [461, 244] on select "Choose an option... Pending Applied Excluded (Questions) Excluded (Expired) Exc…" at bounding box center [449, 241] width 74 height 14
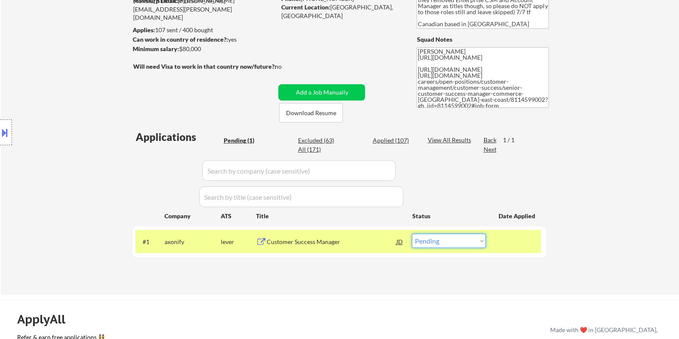
select select ""applied""
click at [412, 234] on select "Choose an option... Pending Applied Excluded (Questions) Excluded (Expired) Exc…" at bounding box center [449, 241] width 74 height 14
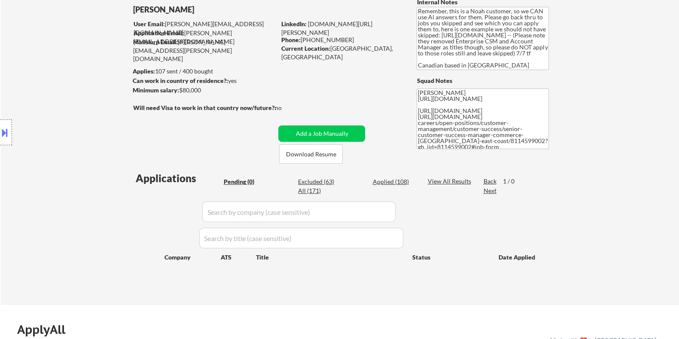
scroll to position [0, 0]
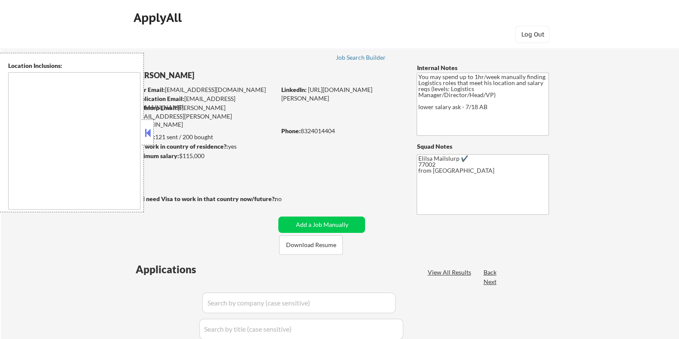
select select ""pending""
type textarea "[GEOGRAPHIC_DATA], [GEOGRAPHIC_DATA] [GEOGRAPHIC_DATA], [GEOGRAPHIC_DATA] [GEOG…"
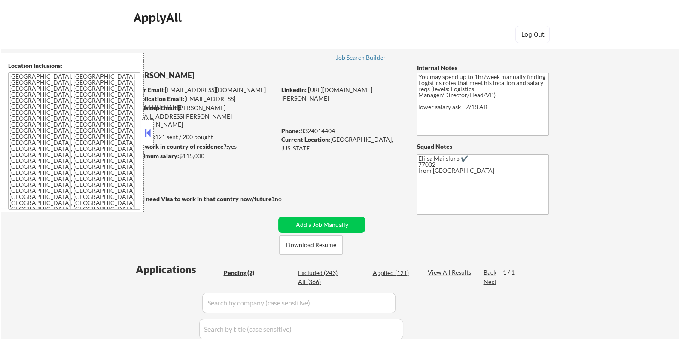
click at [151, 134] on button at bounding box center [147, 132] width 9 height 13
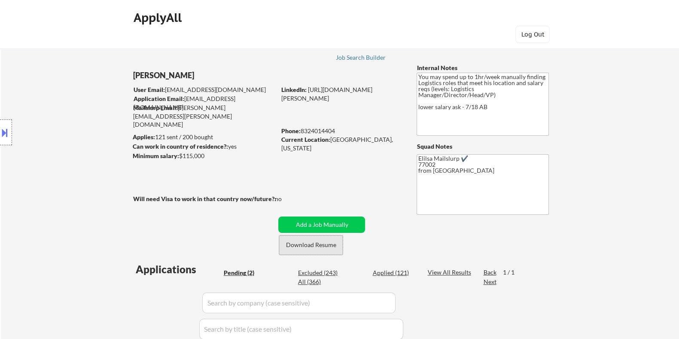
click at [306, 248] on button "Download Resume" at bounding box center [311, 244] width 64 height 19
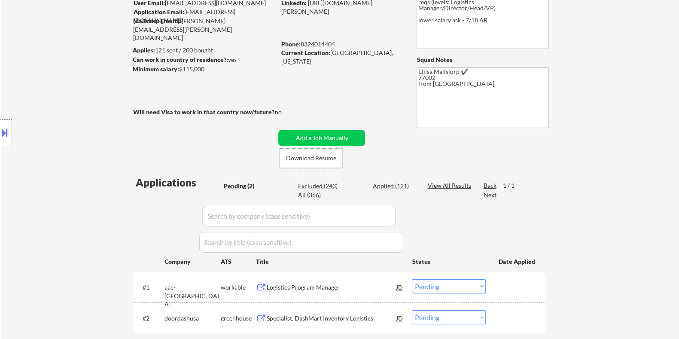
scroll to position [107, 0]
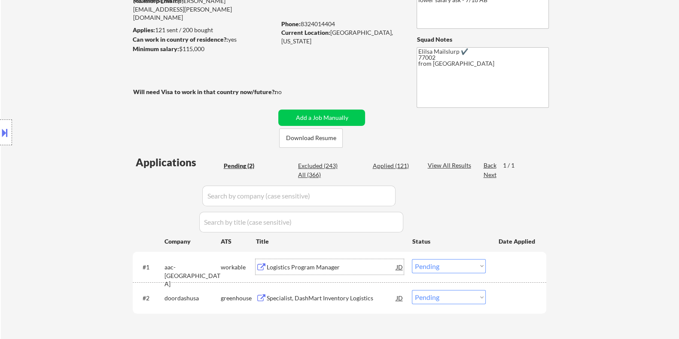
click at [274, 268] on div "Logistics Program Manager" at bounding box center [331, 267] width 130 height 9
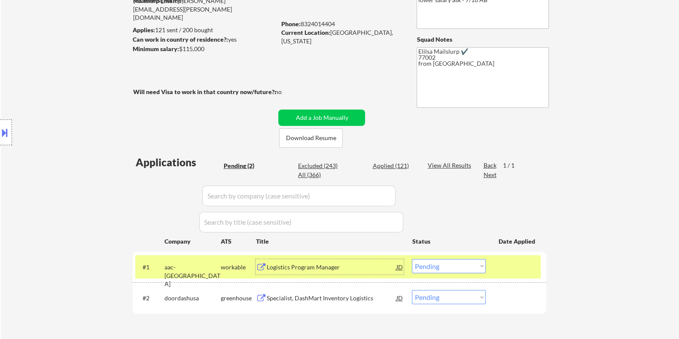
click at [453, 266] on select "Choose an option... Pending Applied Excluded (Questions) Excluded (Expired) Exc…" at bounding box center [449, 266] width 74 height 14
click at [412, 259] on select "Choose an option... Pending Applied Excluded (Questions) Excluded (Expired) Exc…" at bounding box center [449, 266] width 74 height 14
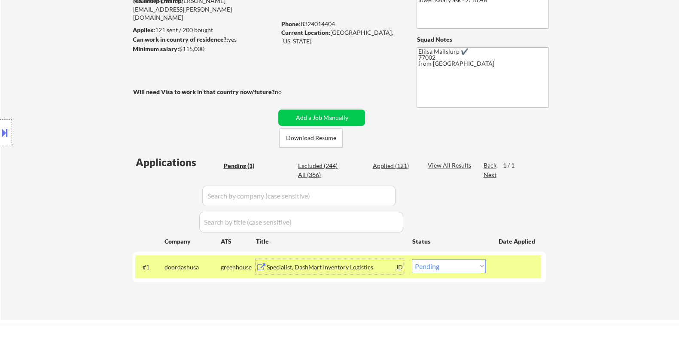
click at [295, 264] on div "Specialist, DashMart Inventory Logistics" at bounding box center [331, 267] width 130 height 9
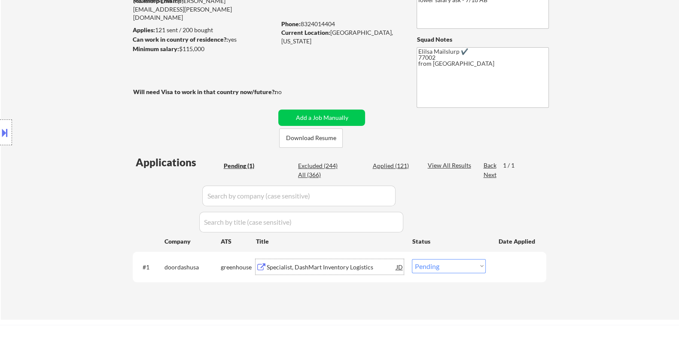
click at [449, 264] on select "Choose an option... Pending Applied Excluded (Questions) Excluded (Expired) Exc…" at bounding box center [449, 266] width 74 height 14
click at [457, 264] on select "Choose an option... Pending Applied Excluded (Questions) Excluded (Expired) Exc…" at bounding box center [449, 266] width 74 height 14
select select ""excluded__salary_""
click at [412, 259] on select "Choose an option... Pending Applied Excluded (Questions) Excluded (Expired) Exc…" at bounding box center [449, 266] width 74 height 14
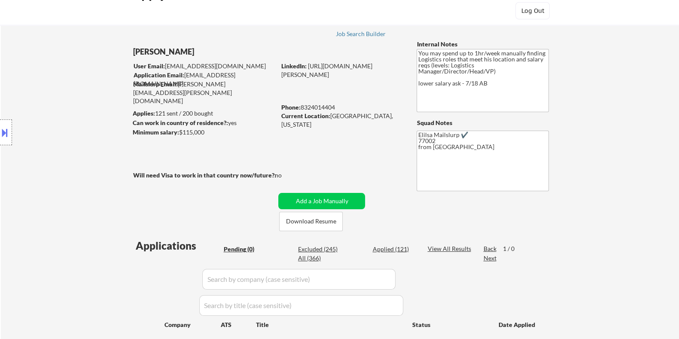
scroll to position [0, 0]
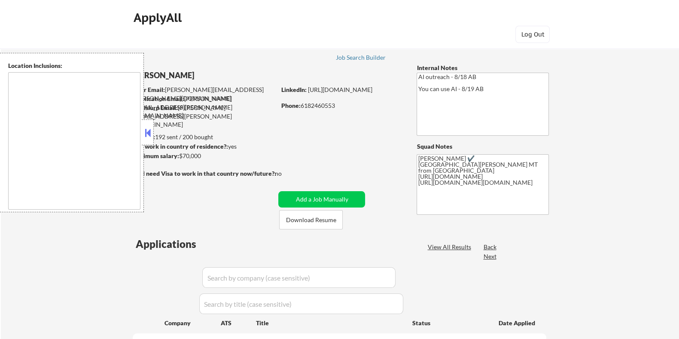
select select ""pending""
type textarea "[GEOGRAPHIC_DATA][PERSON_NAME], CO [PERSON_NAME], CO [GEOGRAPHIC_DATA], CO Timn…"
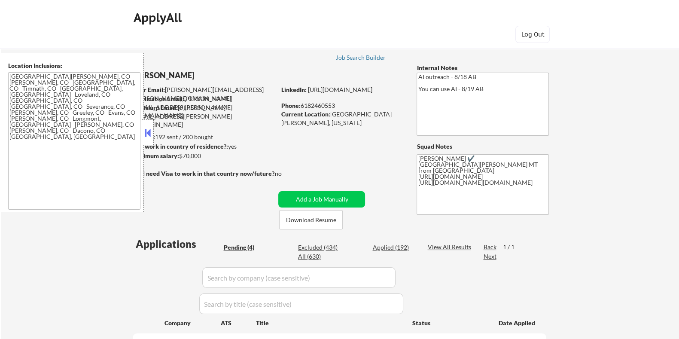
click at [142, 131] on div at bounding box center [148, 132] width 12 height 26
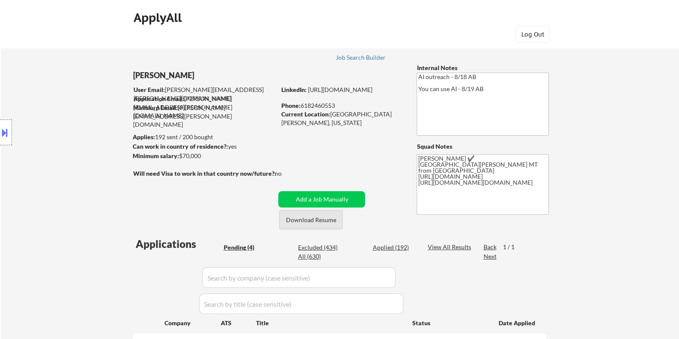
click at [286, 217] on button "Download Resume" at bounding box center [311, 219] width 64 height 19
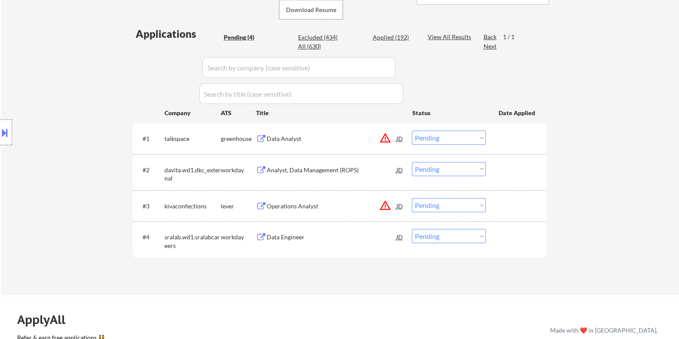
scroll to position [214, 0]
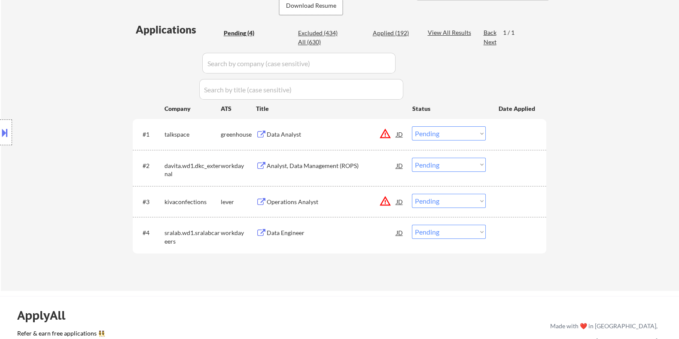
click at [279, 137] on div "Data Analyst" at bounding box center [331, 134] width 130 height 9
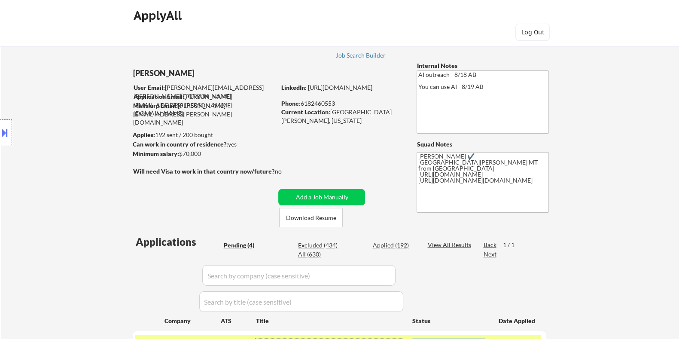
scroll to position [0, 0]
